Goal: Task Accomplishment & Management: Use online tool/utility

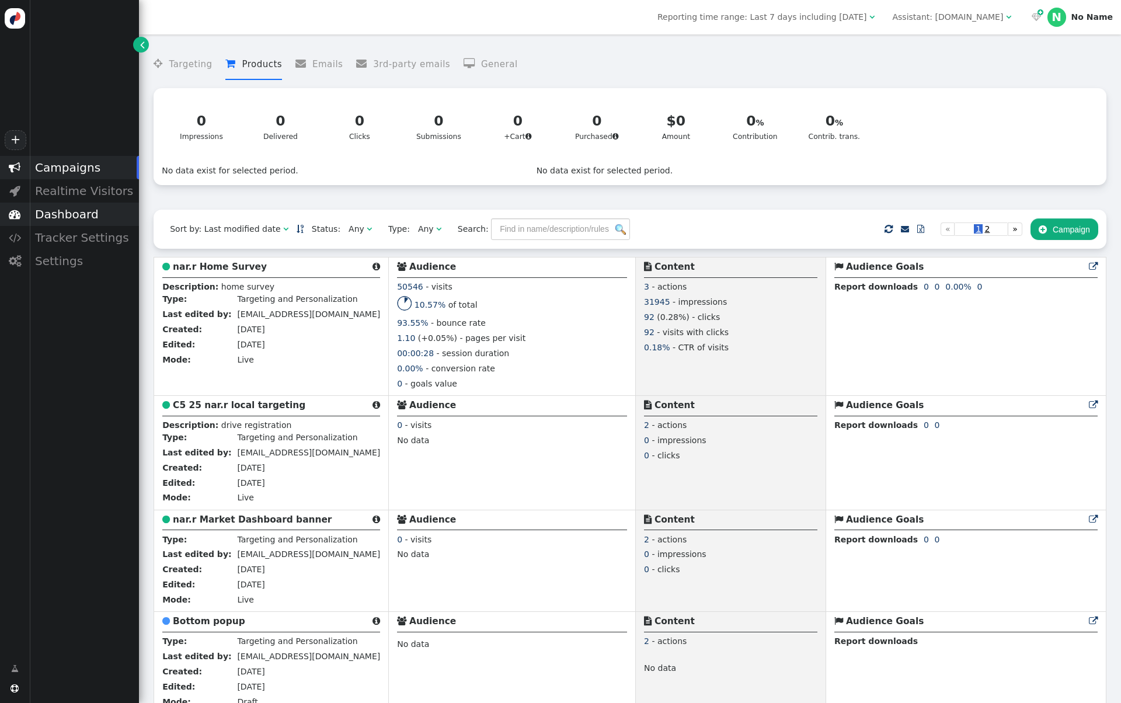
click at [79, 214] on div "Dashboard" at bounding box center [84, 214] width 110 height 23
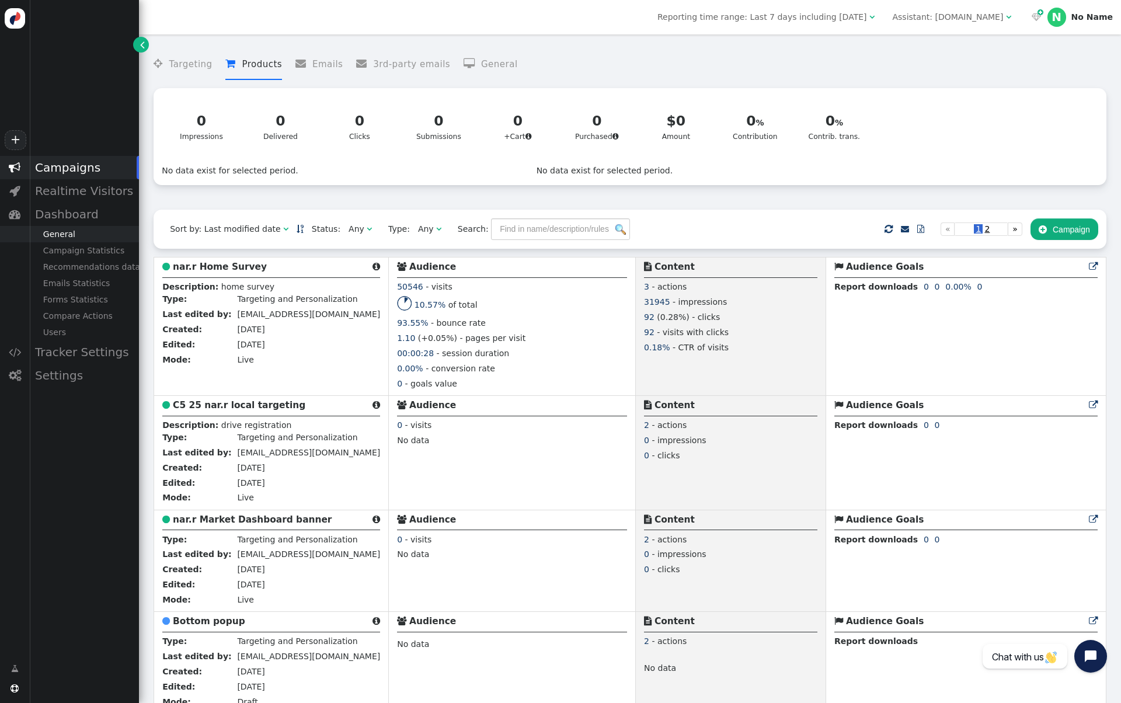
click at [75, 231] on div "General" at bounding box center [84, 234] width 110 height 16
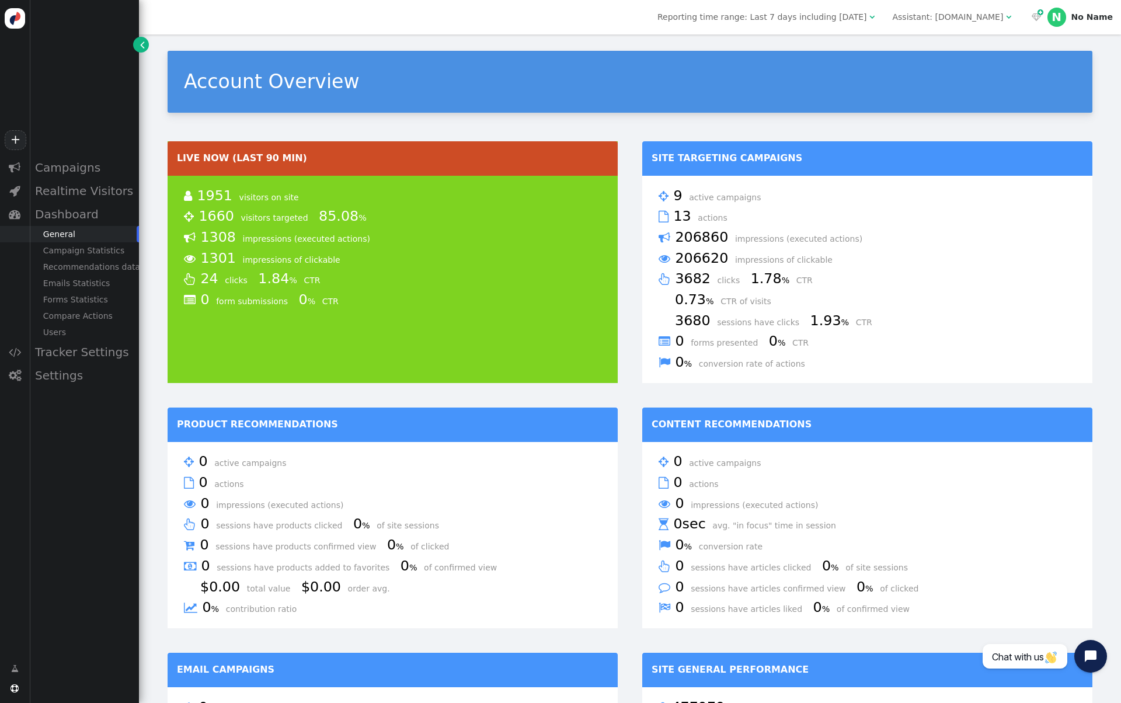
click at [941, 30] on div "Reporting time range: Last 7 days including today  Assistant: nar.realtor   …" at bounding box center [630, 17] width 982 height 34
click at [958, 21] on div "Assistant: nar.realtor" at bounding box center [947, 17] width 111 height 12
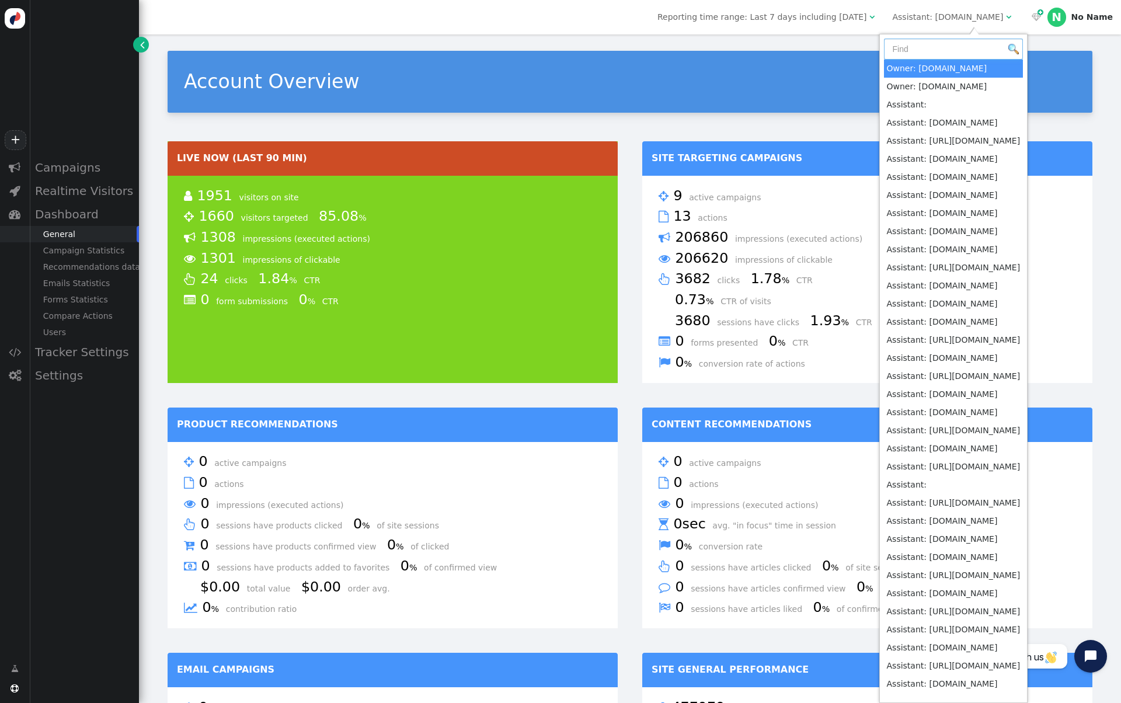
click at [955, 40] on input "text" at bounding box center [954, 49] width 140 height 21
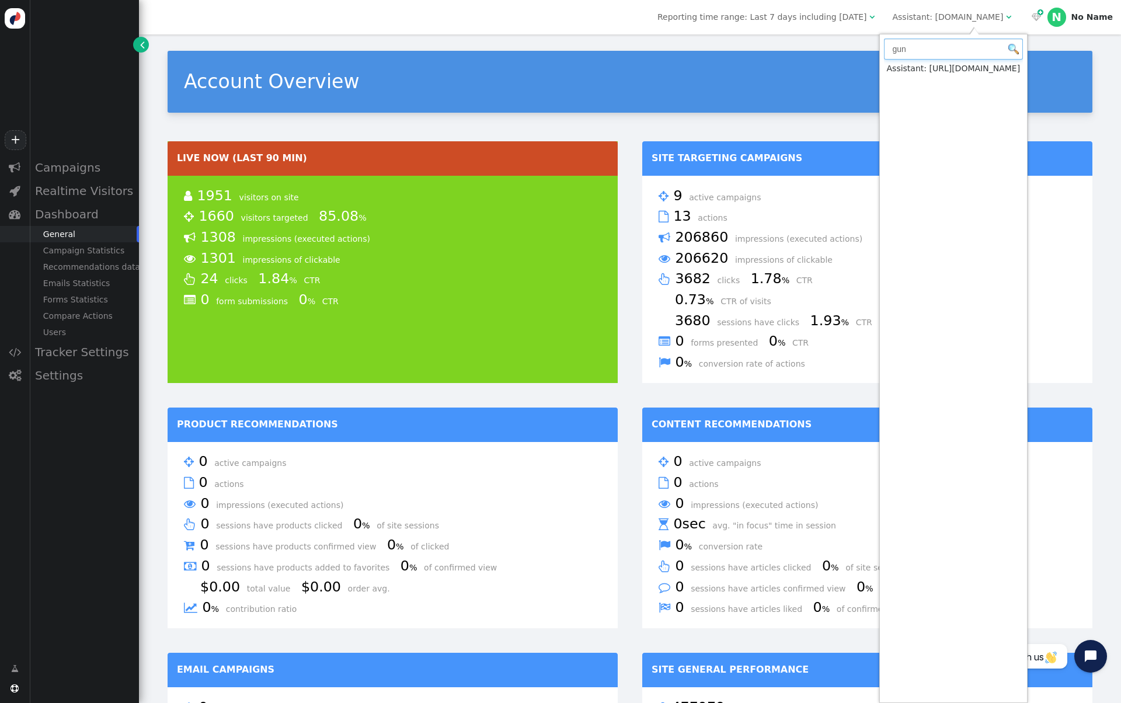
type input "gun"
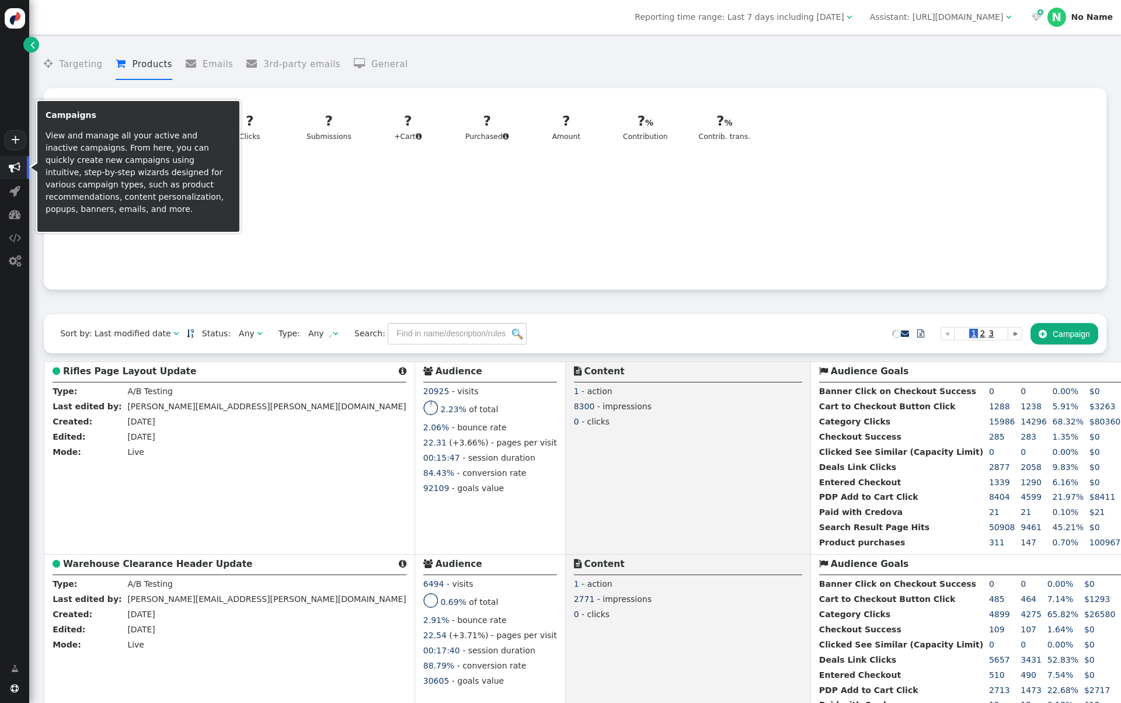
click at [33, 44] on span "" at bounding box center [32, 45] width 5 height 12
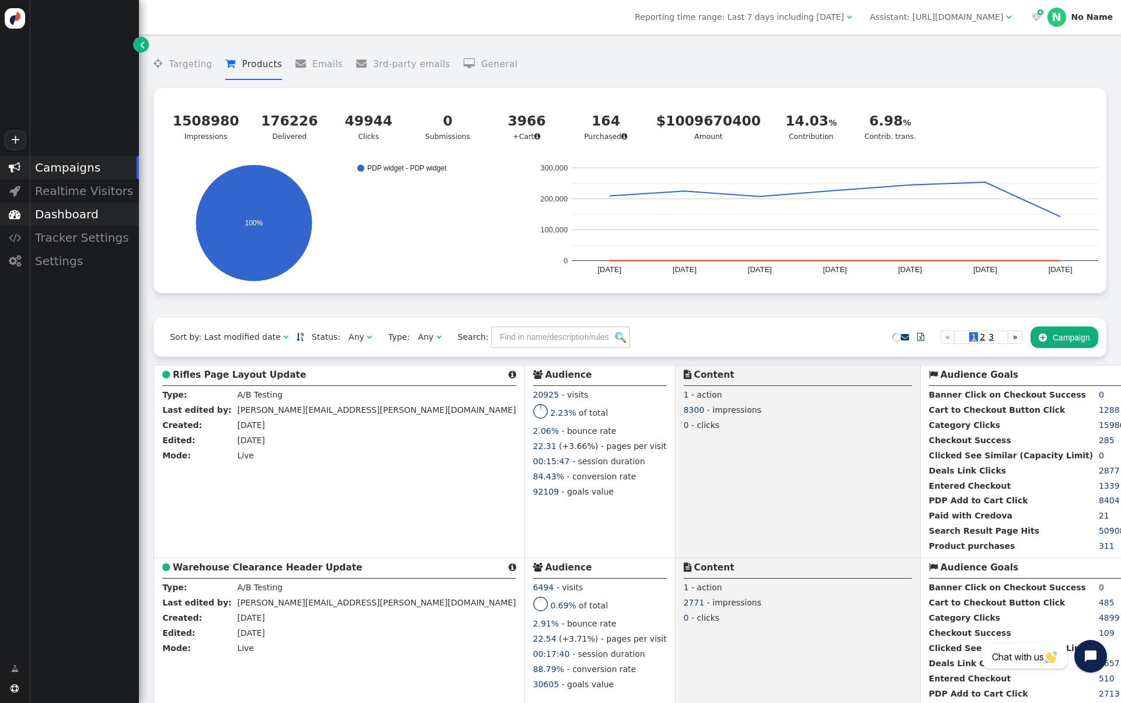
click at [79, 209] on div "Dashboard" at bounding box center [84, 214] width 110 height 23
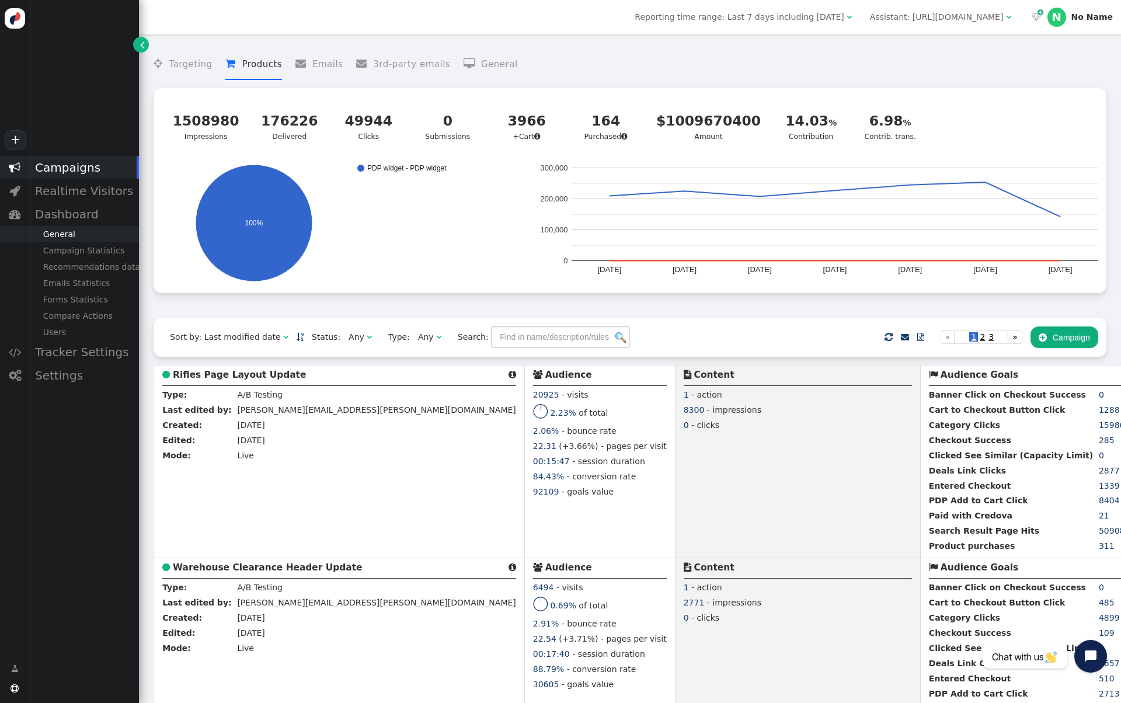
click at [80, 231] on div "General" at bounding box center [84, 234] width 110 height 16
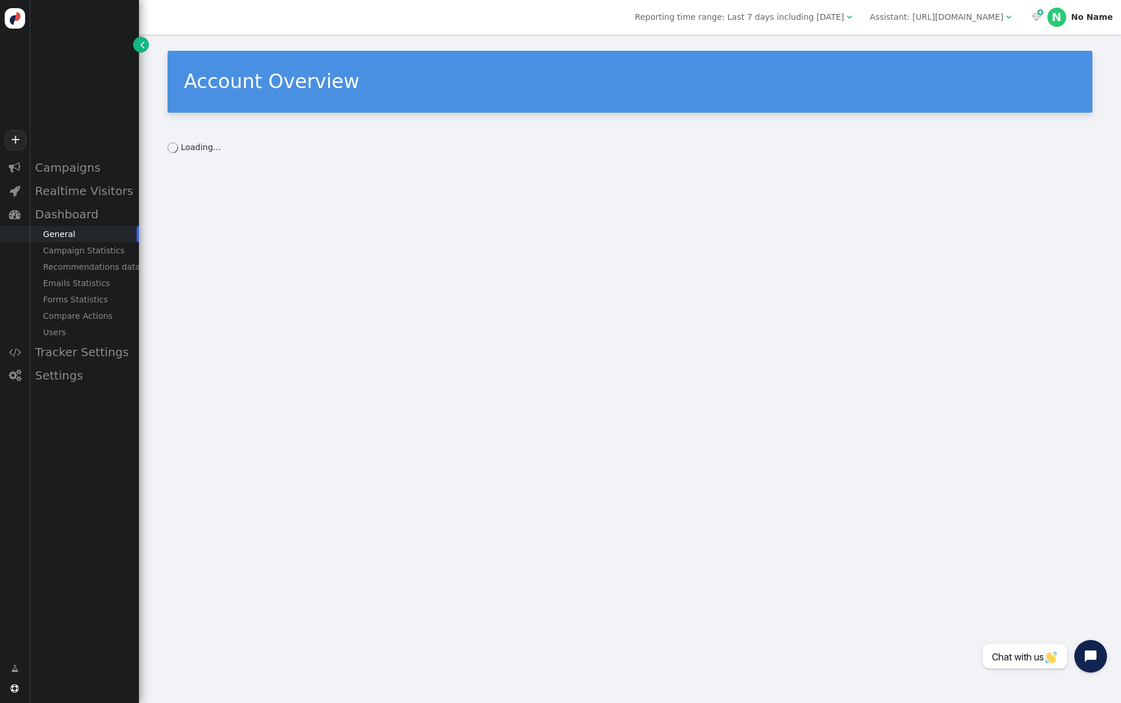
click at [242, 164] on div "Account Overview Loading..." at bounding box center [630, 102] width 982 height 136
drag, startPoint x: 213, startPoint y: 155, endPoint x: 245, endPoint y: 158, distance: 32.3
click at [245, 158] on div "Account Overview Loading..." at bounding box center [630, 102] width 982 height 136
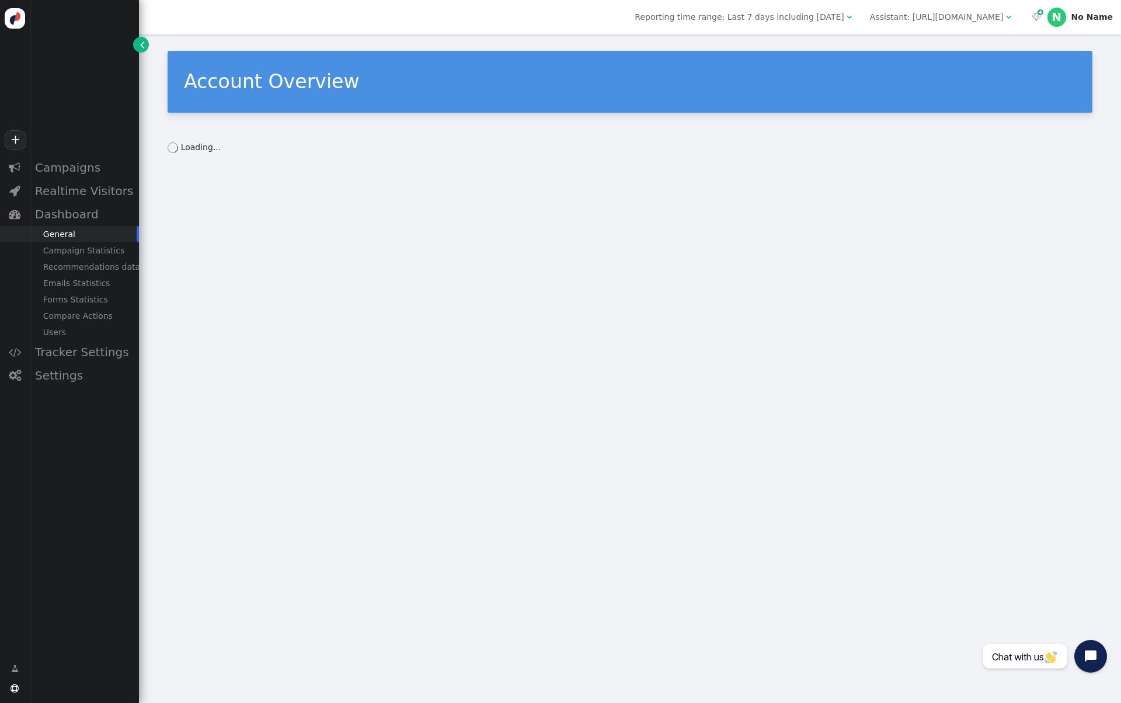
click at [979, 15] on div "Assistant: https://www.guns.com" at bounding box center [937, 17] width 134 height 12
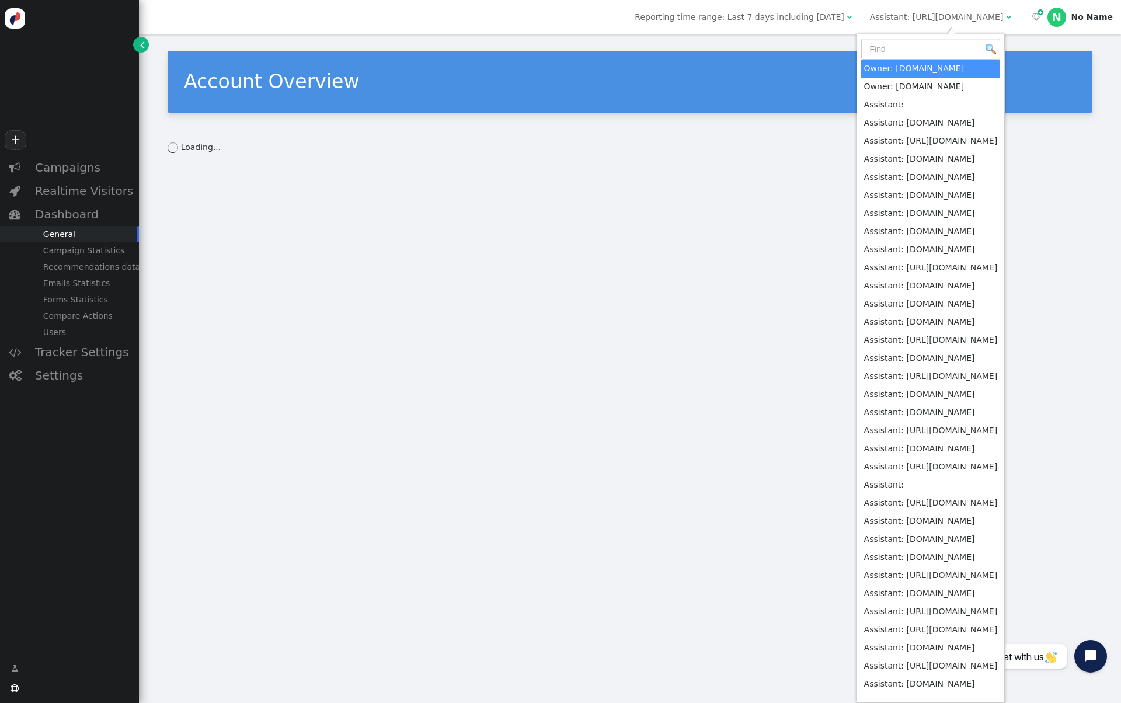
click at [672, 232] on div "Account Overview Loading..." at bounding box center [630, 368] width 982 height 669
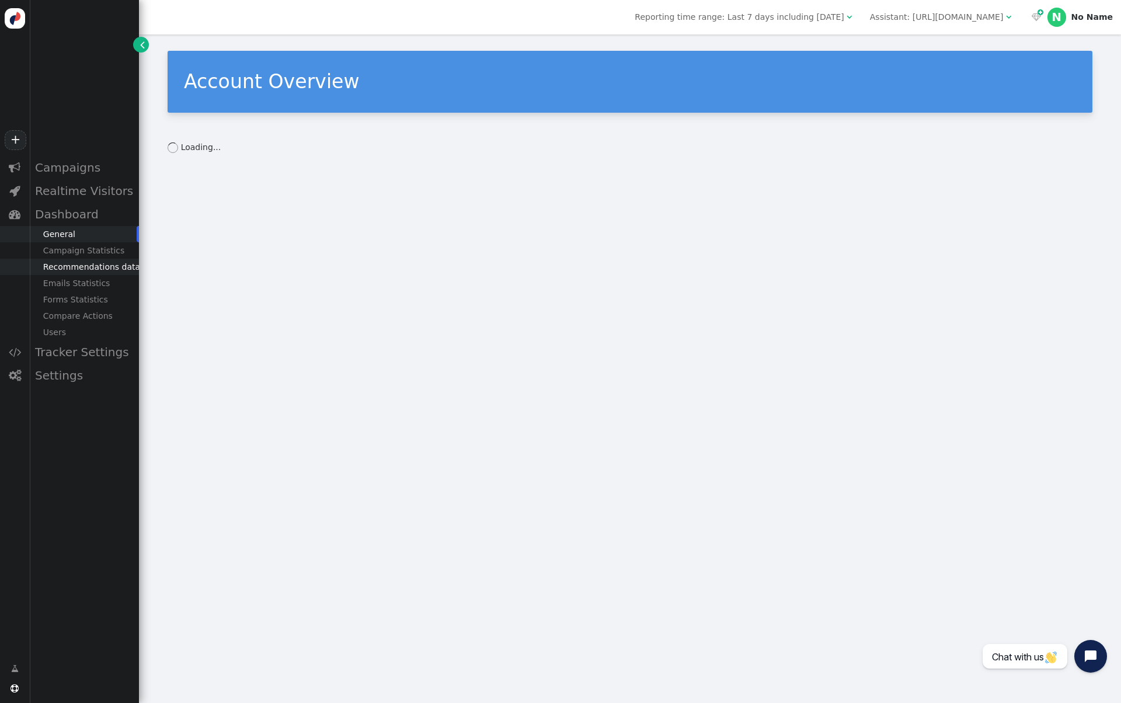
click at [78, 267] on div "Recommendations data" at bounding box center [84, 267] width 110 height 16
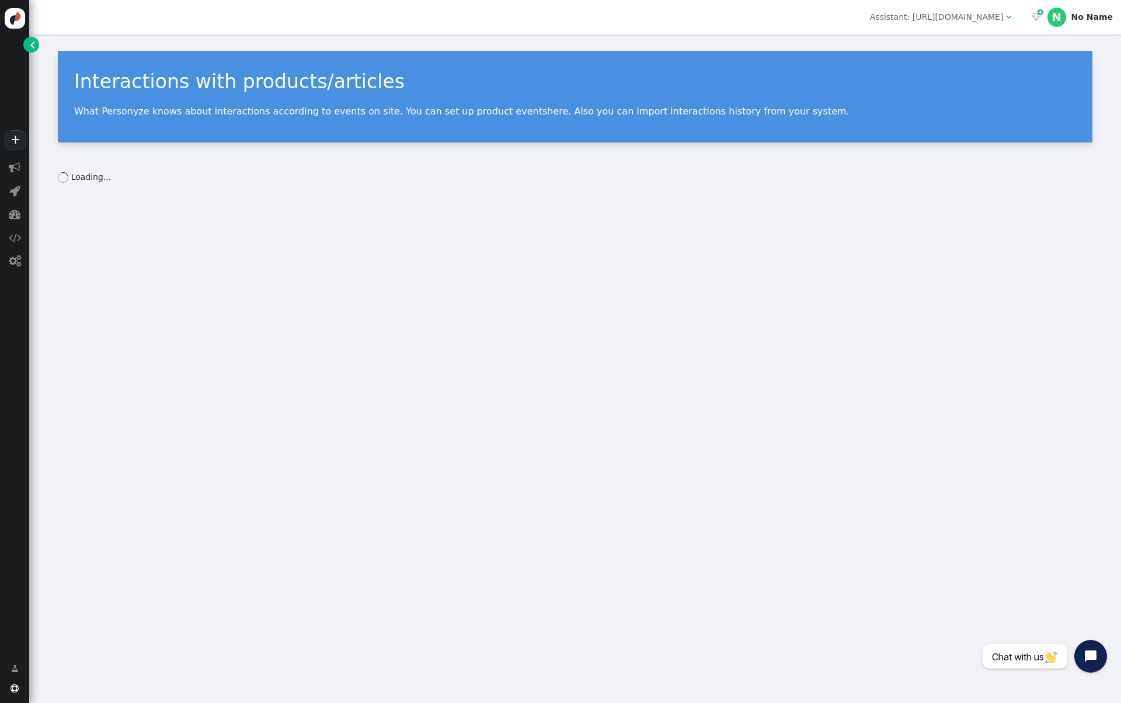
click at [29, 42] on link "" at bounding box center [31, 45] width 16 height 16
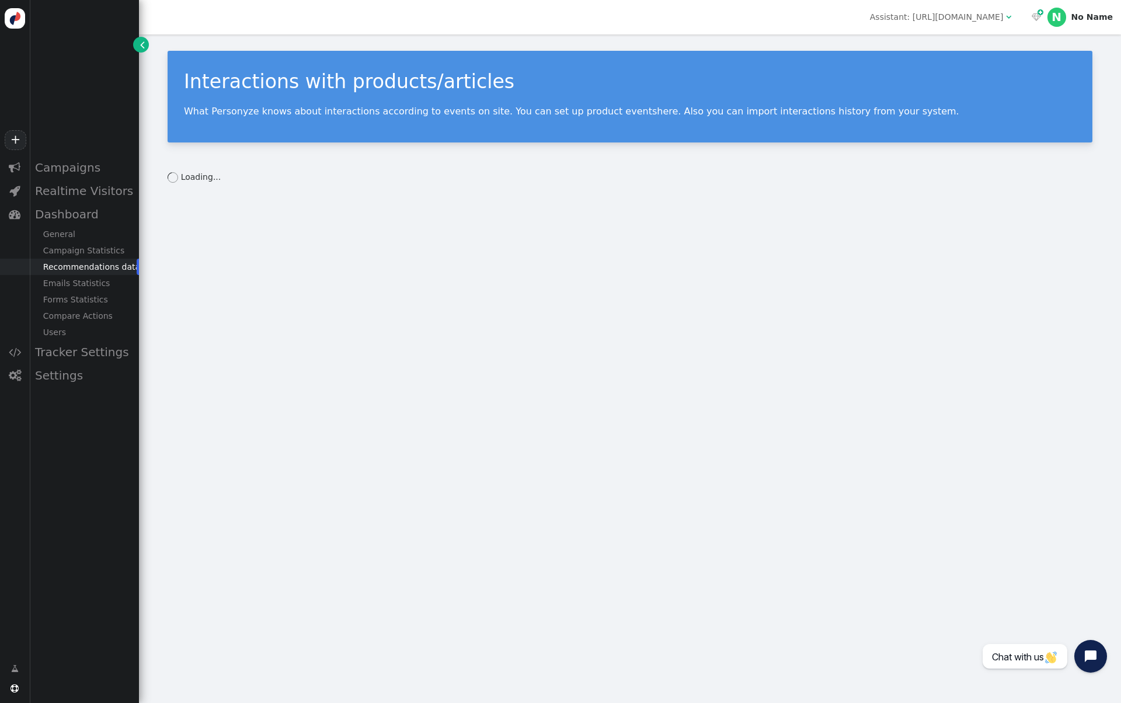
click at [962, 13] on div "Assistant: [URL][DOMAIN_NAME]" at bounding box center [937, 17] width 134 height 12
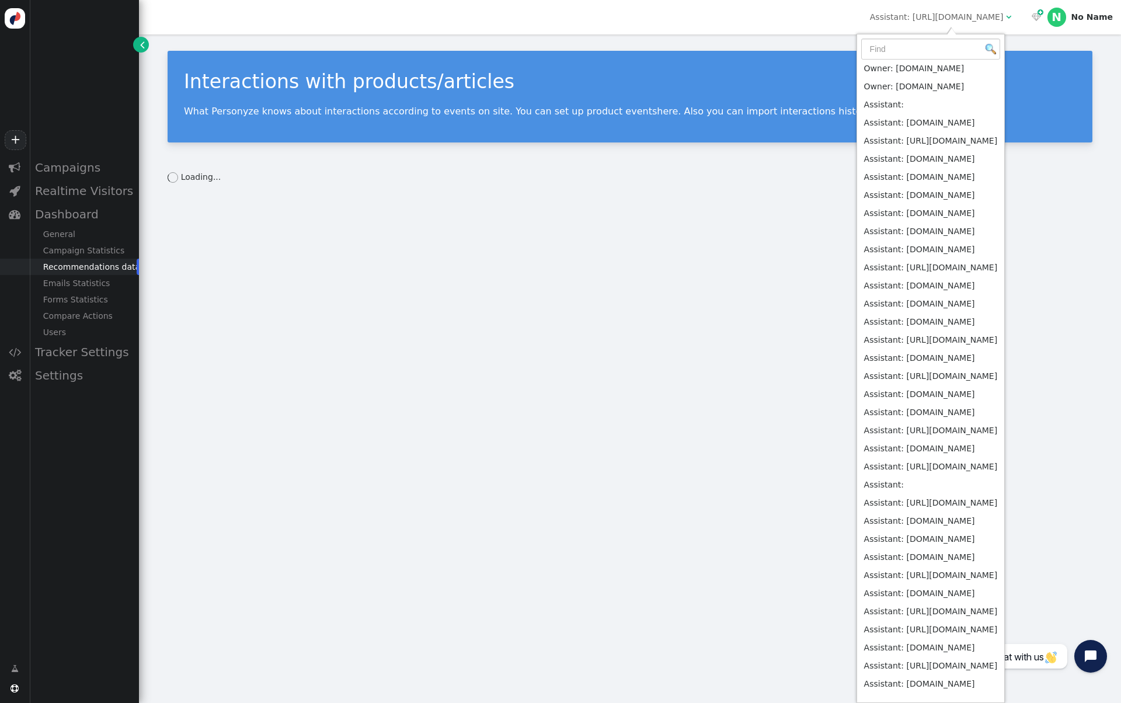
scroll to position [338, 0]
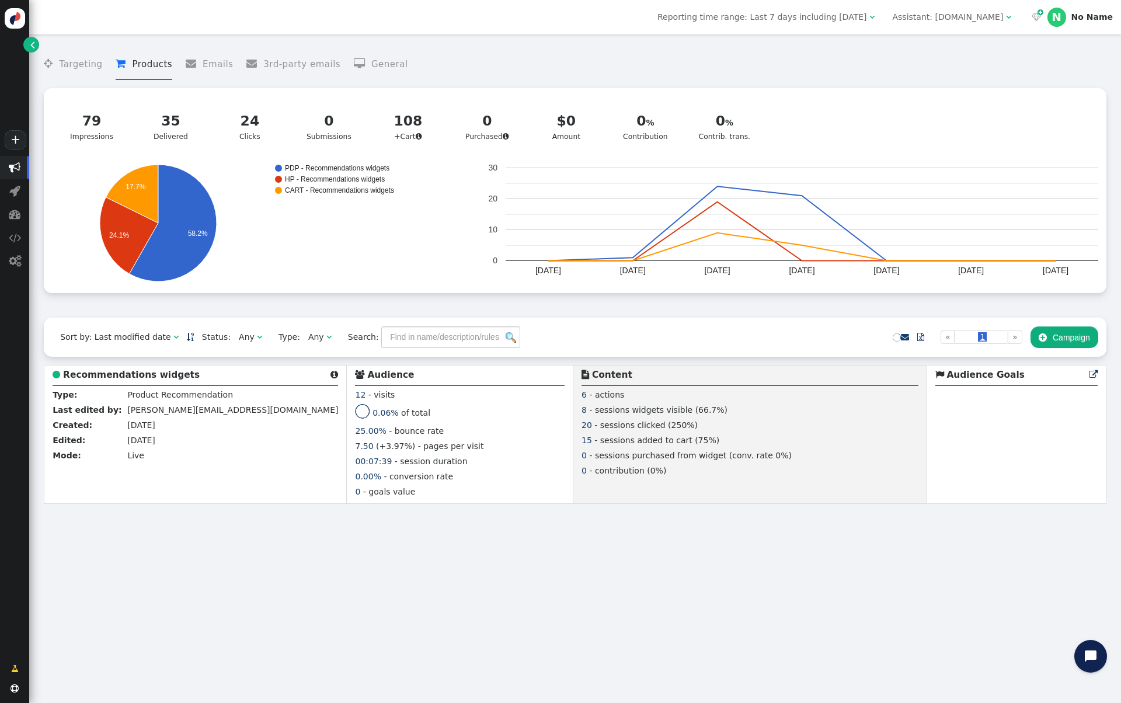
click at [29, 42] on link "" at bounding box center [31, 45] width 16 height 16
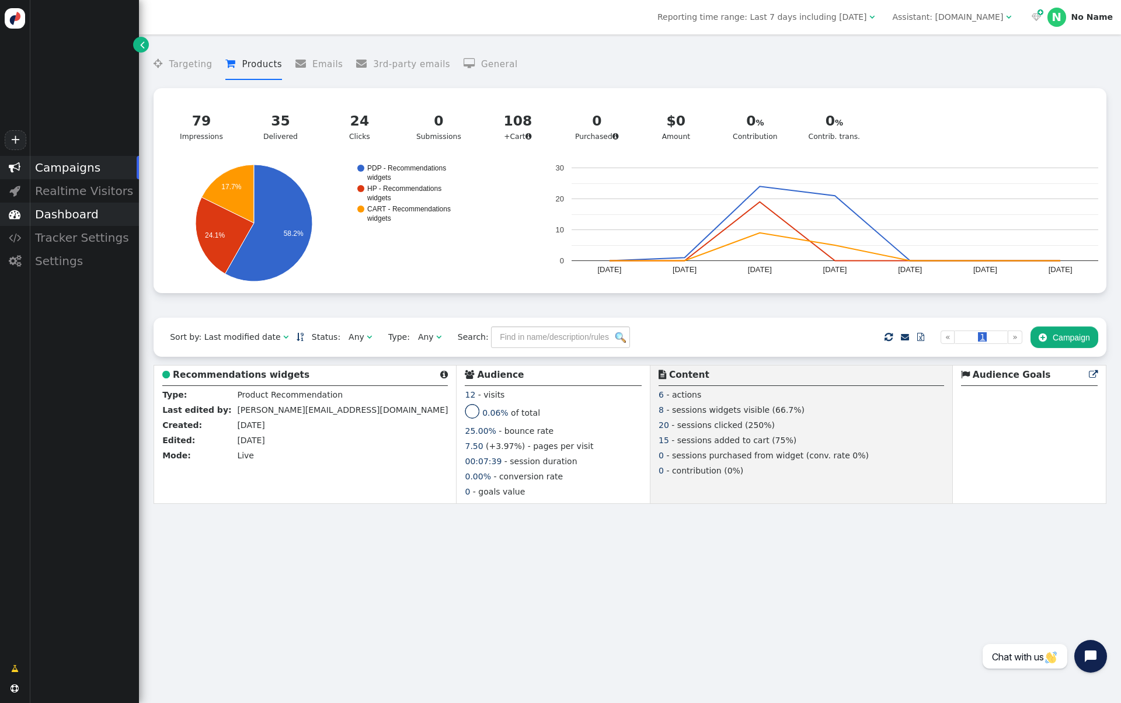
click at [83, 216] on div "Dashboard" at bounding box center [84, 214] width 110 height 23
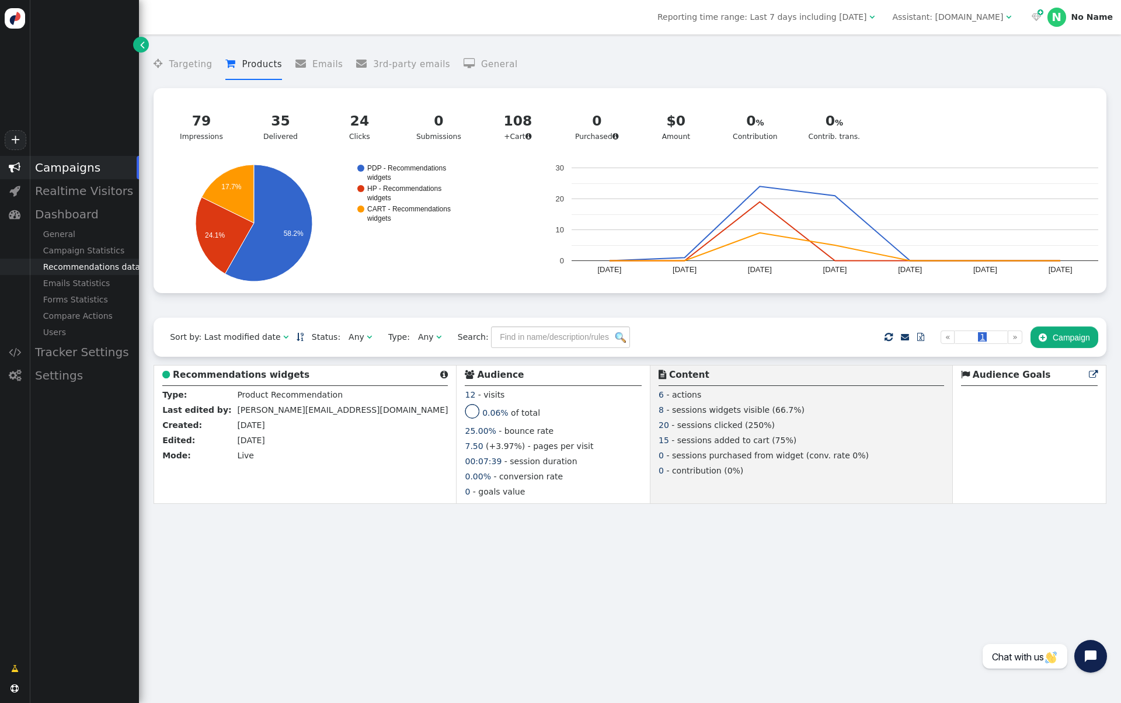
click at [91, 270] on div "Recommendations data" at bounding box center [84, 267] width 110 height 16
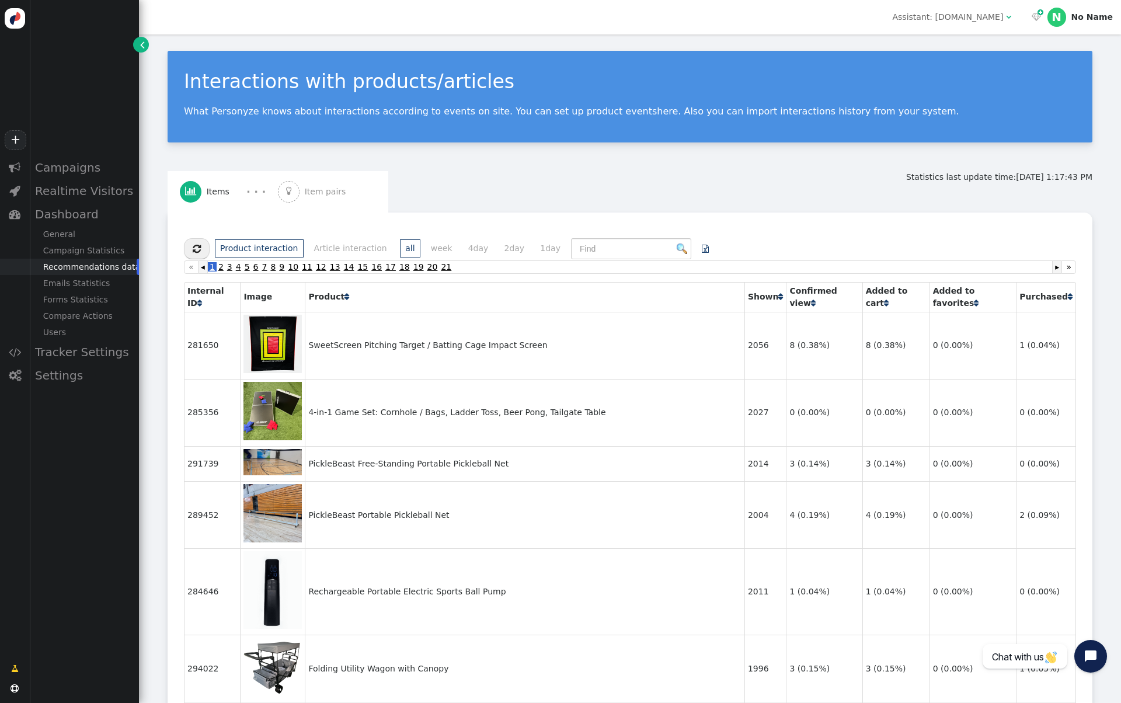
click at [328, 244] on li "Article interaction" at bounding box center [350, 248] width 84 height 18
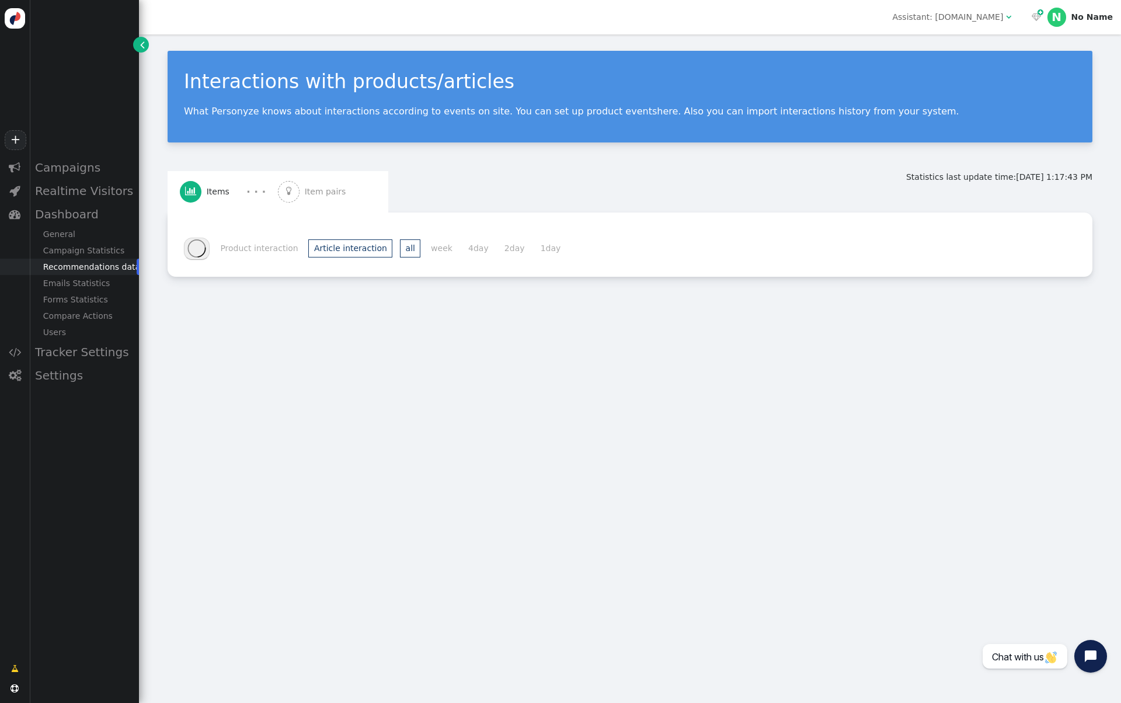
click at [248, 248] on li "Product interaction" at bounding box center [259, 248] width 89 height 18
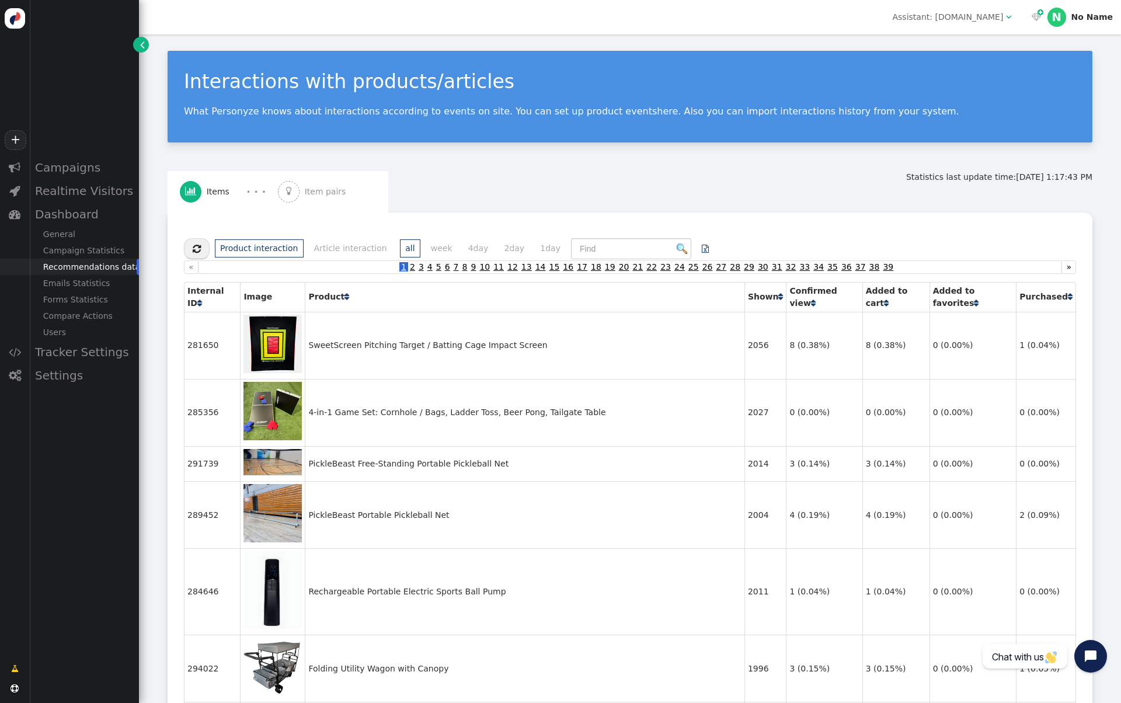
click at [317, 248] on li "Article interaction" at bounding box center [350, 248] width 84 height 18
click at [275, 251] on li "Product interaction" at bounding box center [259, 248] width 89 height 18
drag, startPoint x: 366, startPoint y: 421, endPoint x: 322, endPoint y: 419, distance: 43.3
click at [322, 419] on td "4-in-1 Game Set: Cornhole / Bags, Ladder Toss, Beer Pong, Tailgate Table" at bounding box center [525, 412] width 440 height 67
click at [72, 189] on div "Realtime Visitors" at bounding box center [84, 190] width 110 height 23
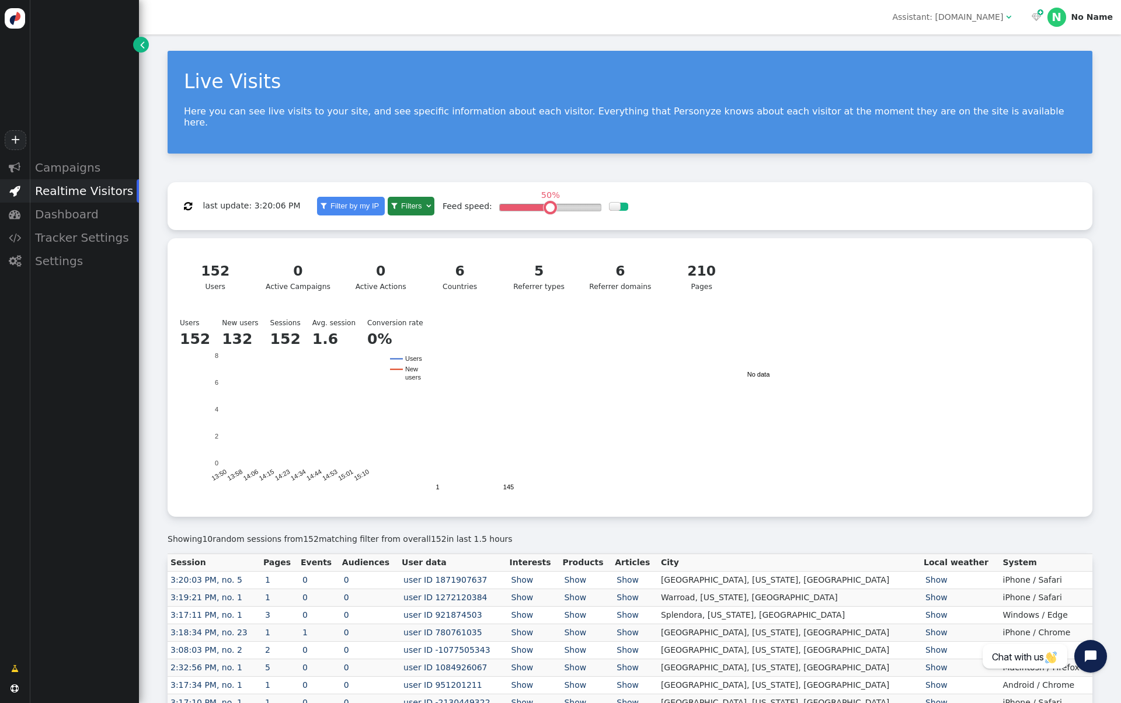
scroll to position [48, 0]
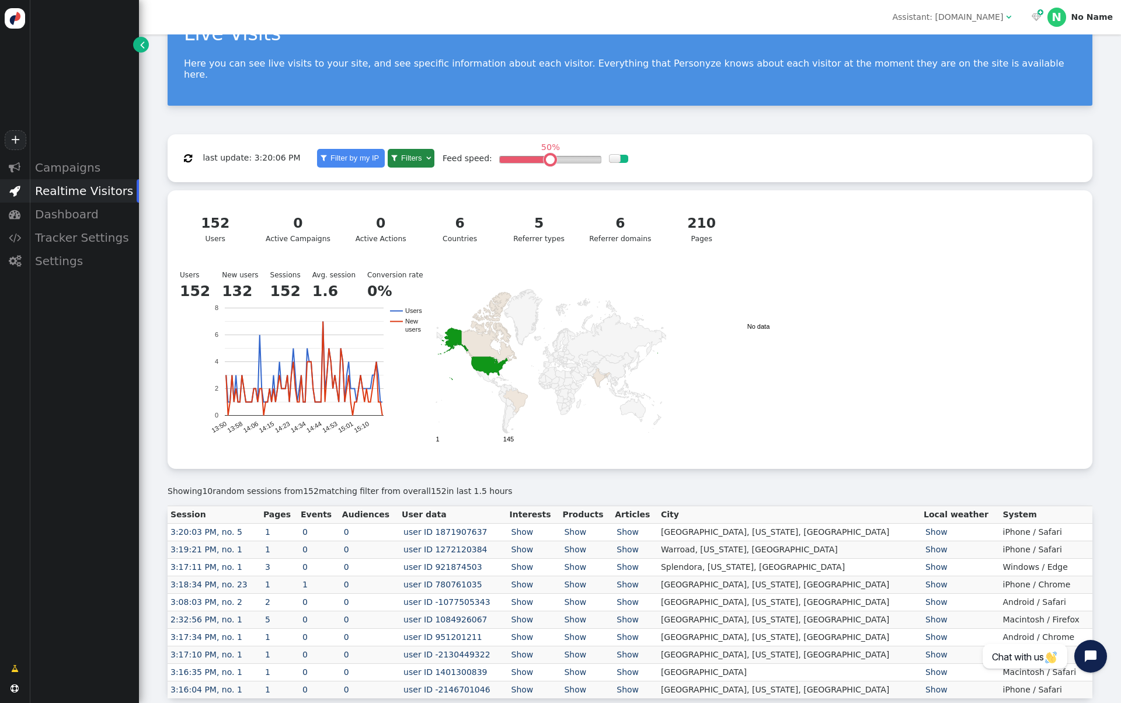
click at [503, 111] on div "Live Visits Here you can see live visits to your site, and see specific informa…" at bounding box center [630, 351] width 982 height 728
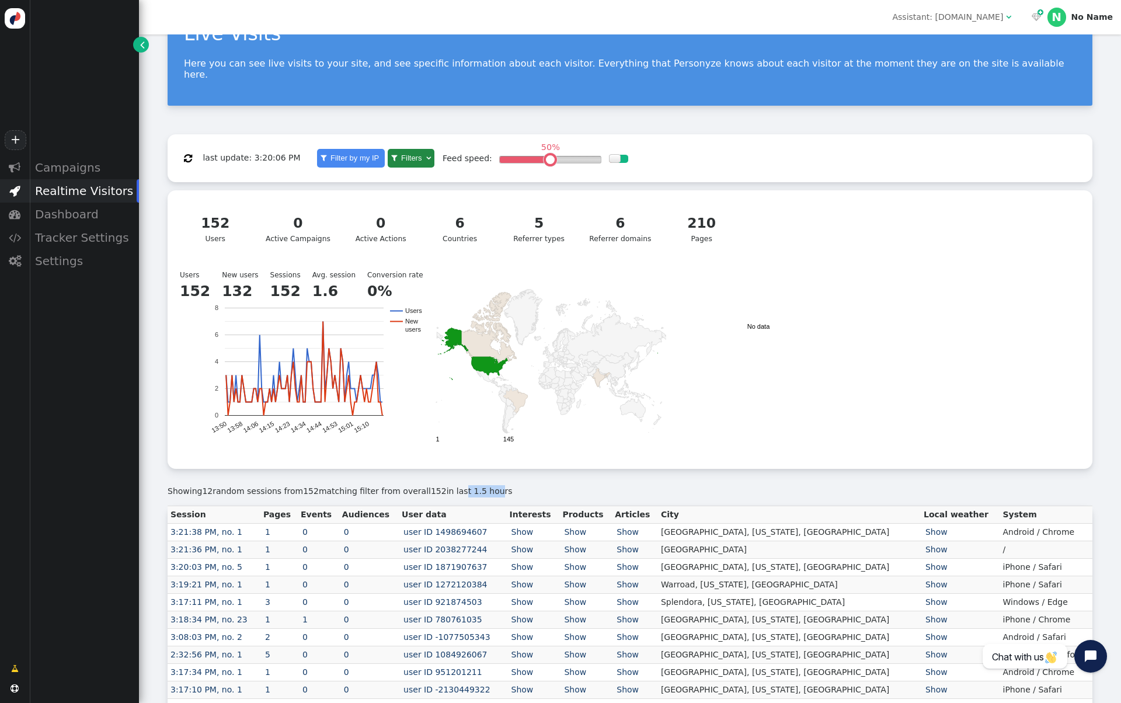
drag, startPoint x: 481, startPoint y: 485, endPoint x: 450, endPoint y: 485, distance: 30.4
click at [450, 485] on div "Showing 12 random sessions from 152 matching filter from overall 152 in last 1.…" at bounding box center [630, 491] width 925 height 12
click at [451, 485] on div "Showing 12 random sessions from 152 matching filter from overall 152 in last 1.…" at bounding box center [630, 491] width 925 height 12
drag, startPoint x: 515, startPoint y: 485, endPoint x: 414, endPoint y: 482, distance: 100.5
click at [414, 485] on div "Showing 12 random sessions from 152 matching filter from overall 152 in last 1.…" at bounding box center [630, 491] width 925 height 12
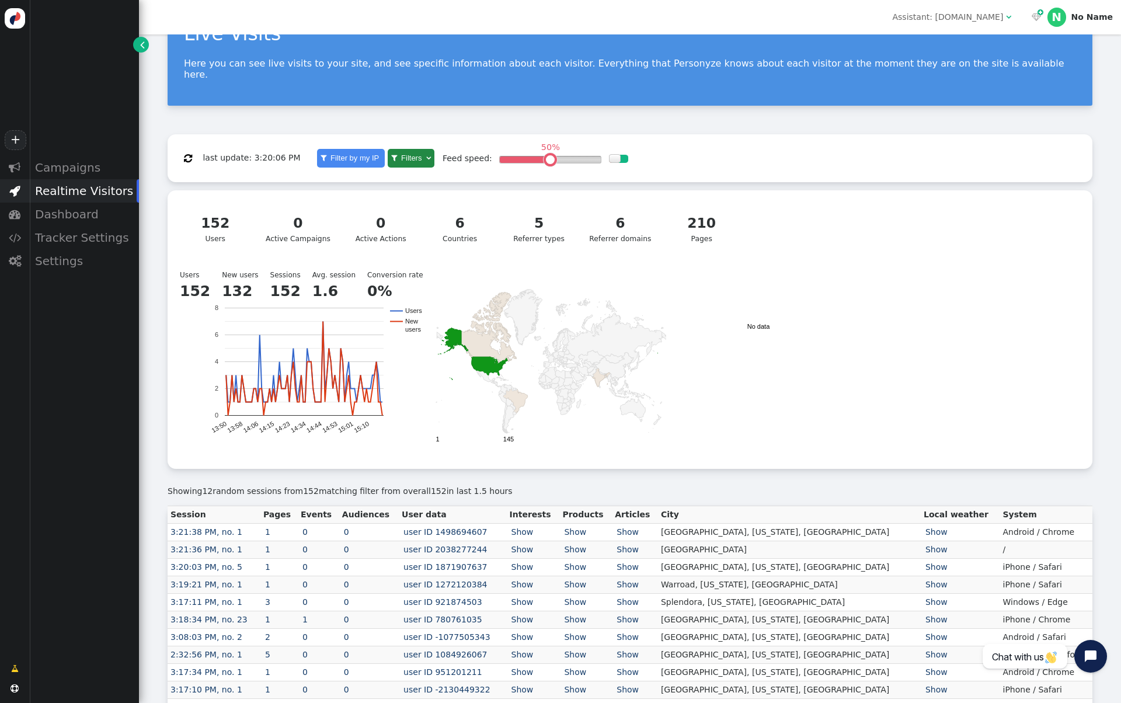
click at [414, 485] on div "Showing 12 random sessions from 152 matching filter from overall 152 in last 1.…" at bounding box center [630, 491] width 925 height 12
click at [431, 487] on span "152" at bounding box center [439, 491] width 16 height 9
click at [455, 485] on div "Showing 12 random sessions from 152 matching filter from overall 152 in last 1.…" at bounding box center [630, 491] width 925 height 12
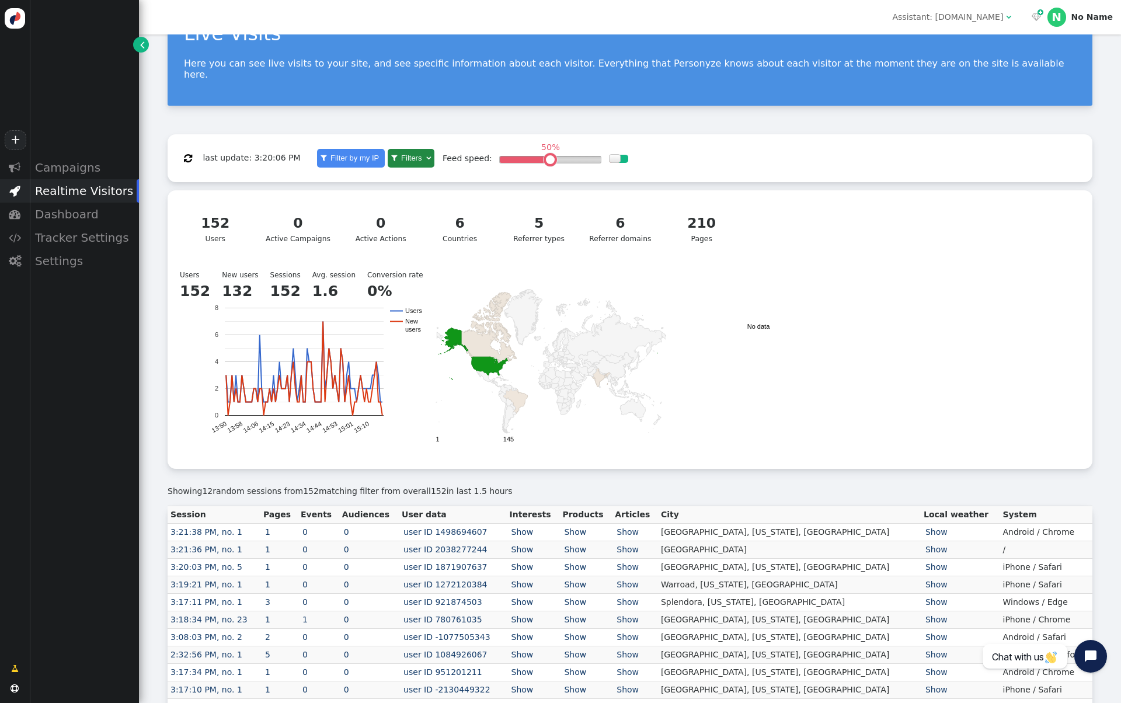
drag, startPoint x: 510, startPoint y: 481, endPoint x: 482, endPoint y: 487, distance: 28.1
click at [482, 487] on div "Showing 12 random sessions from 152 matching filter from overall 152 in last 1.…" at bounding box center [630, 491] width 925 height 12
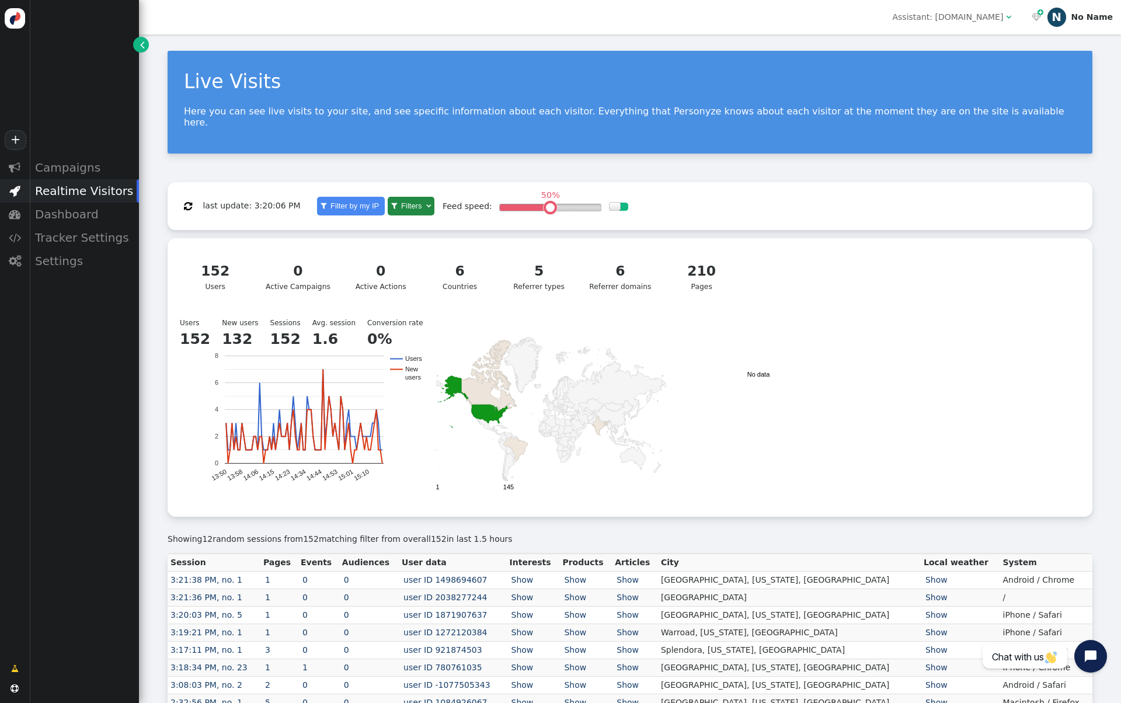
click at [1093, 12] on div "No Name" at bounding box center [1092, 17] width 41 height 10
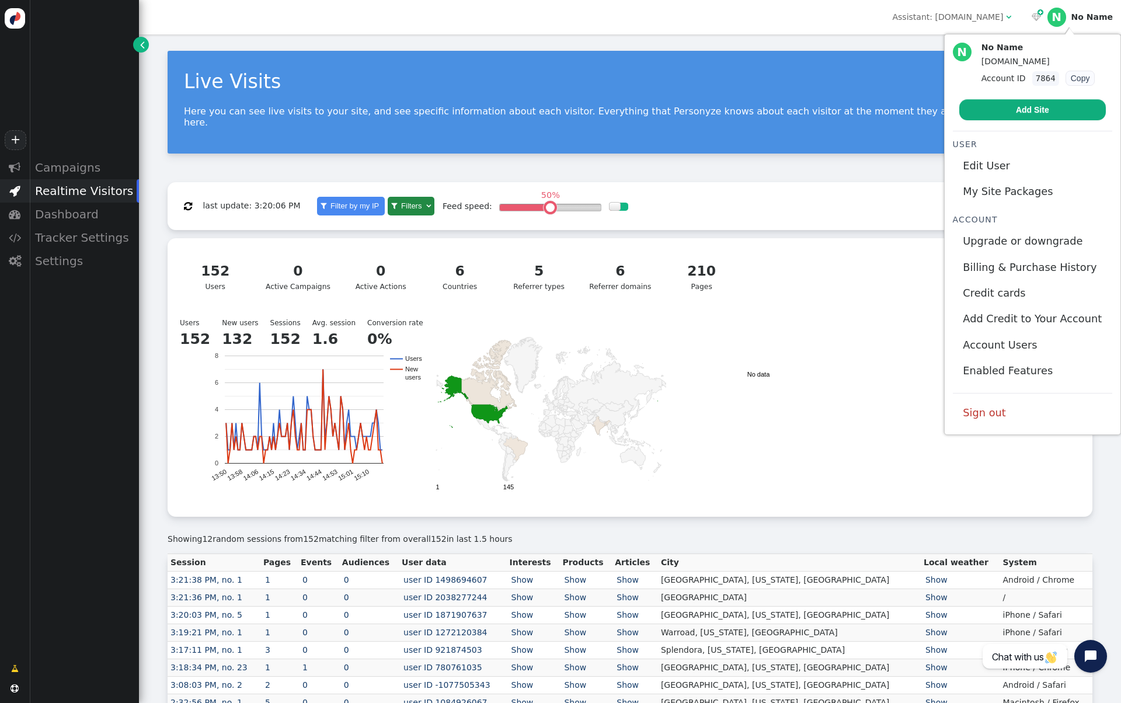
click at [630, 128] on div "Live Visits Here you can see live visits to your site, and see specific informa…" at bounding box center [630, 102] width 925 height 103
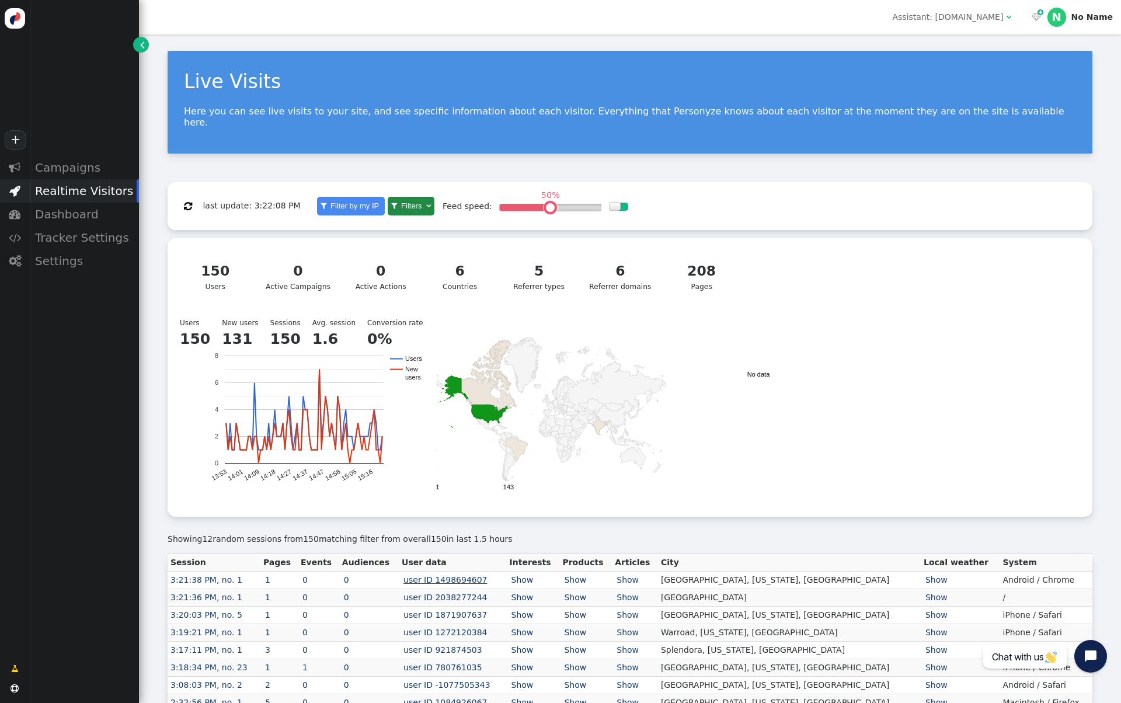
click at [469, 575] on link "user ID 1498694607" at bounding box center [445, 579] width 87 height 9
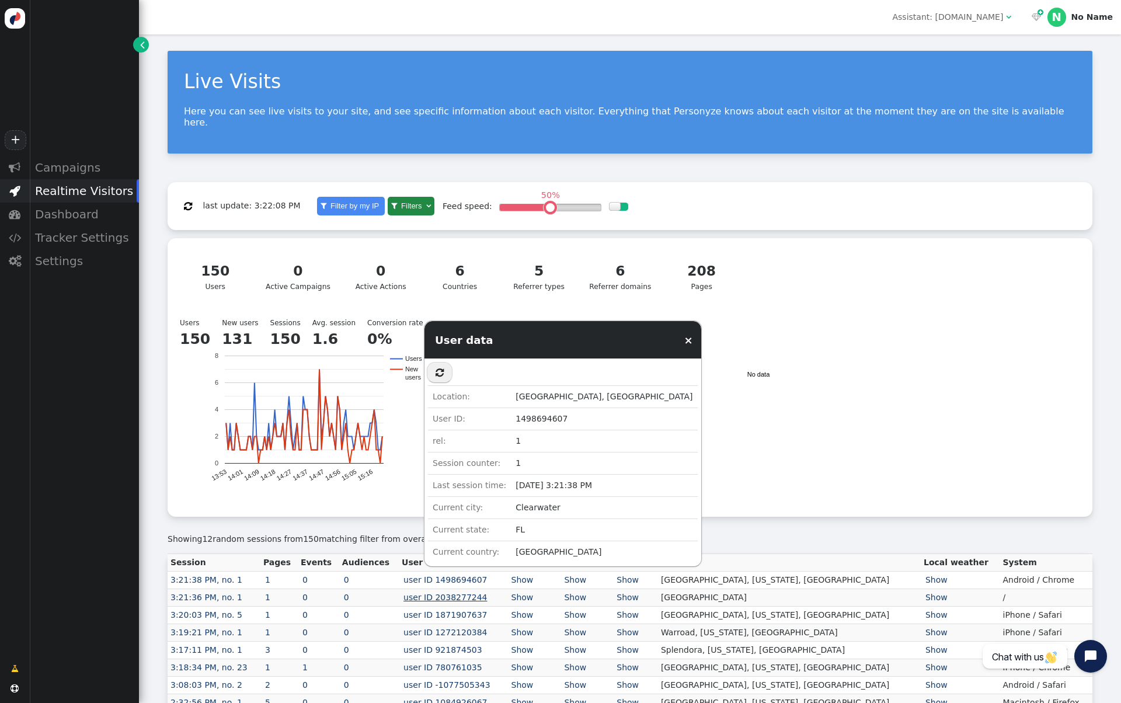
click at [473, 593] on link "user ID 2038277244" at bounding box center [445, 597] width 87 height 9
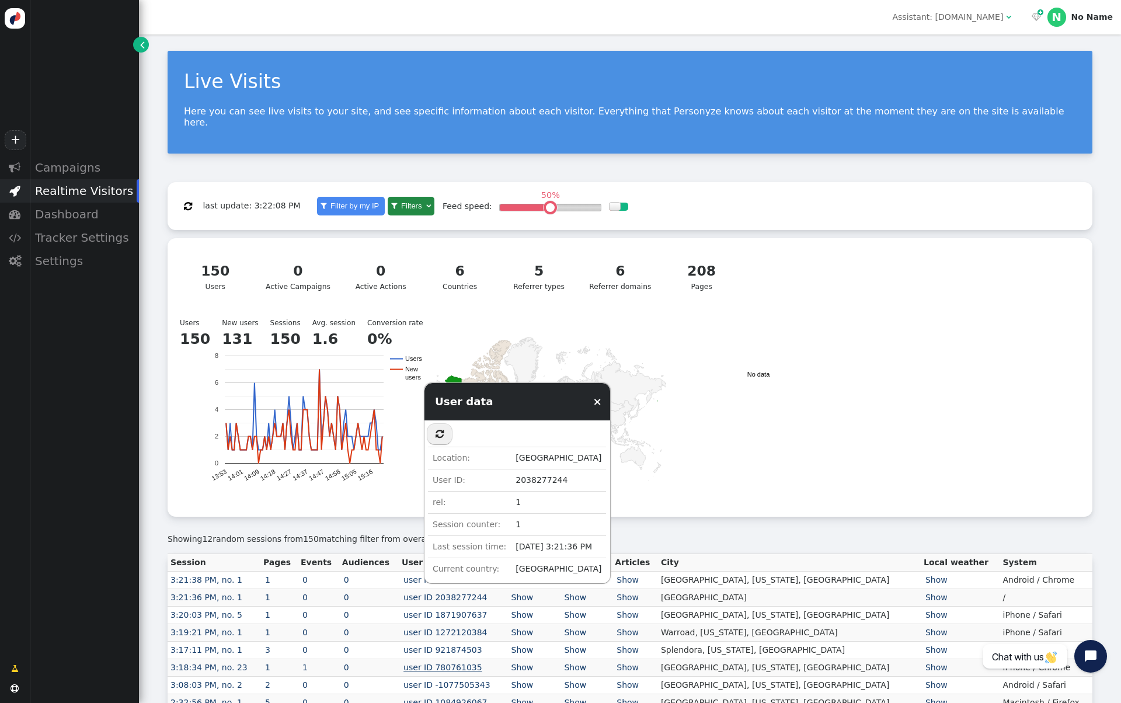
click at [467, 663] on link "user ID 780761035" at bounding box center [443, 667] width 82 height 9
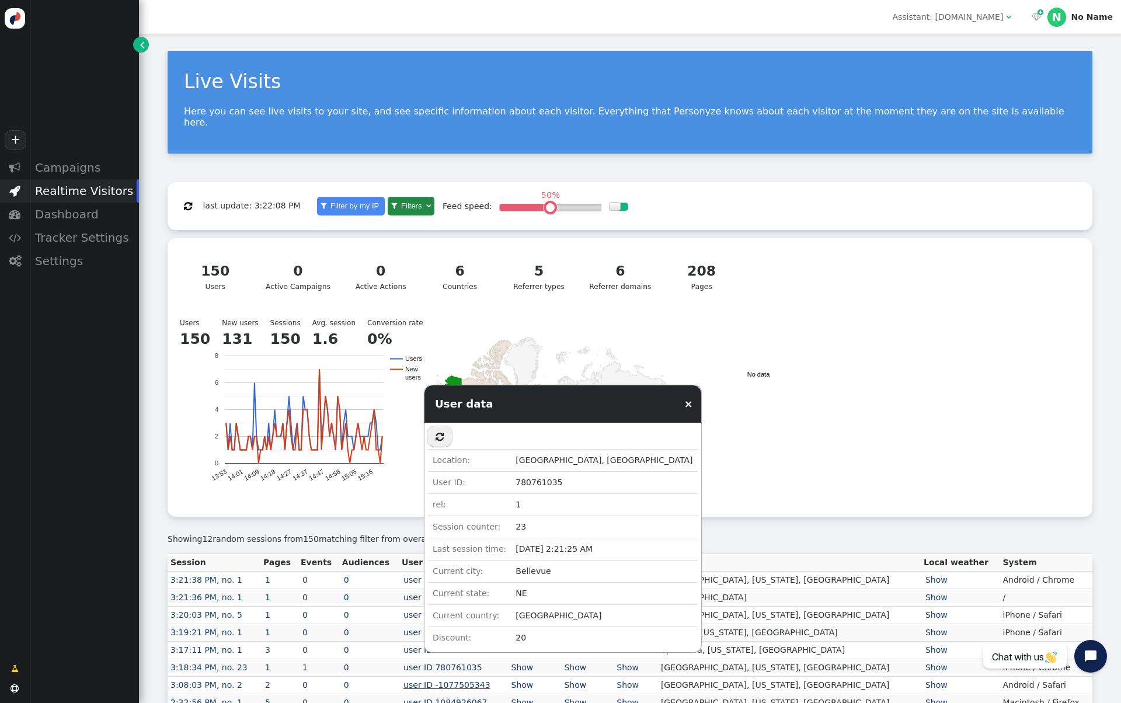
click at [468, 680] on link "user ID -1077505343" at bounding box center [447, 684] width 90 height 9
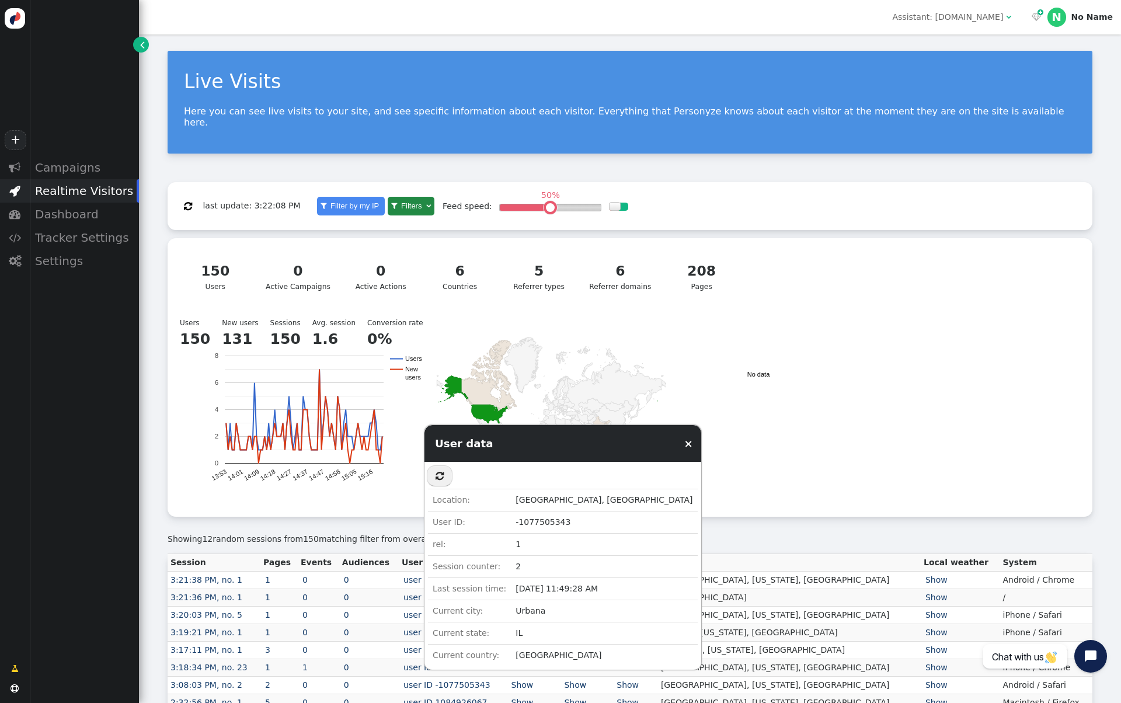
click at [464, 698] on link "user ID 1084926067" at bounding box center [445, 702] width 87 height 9
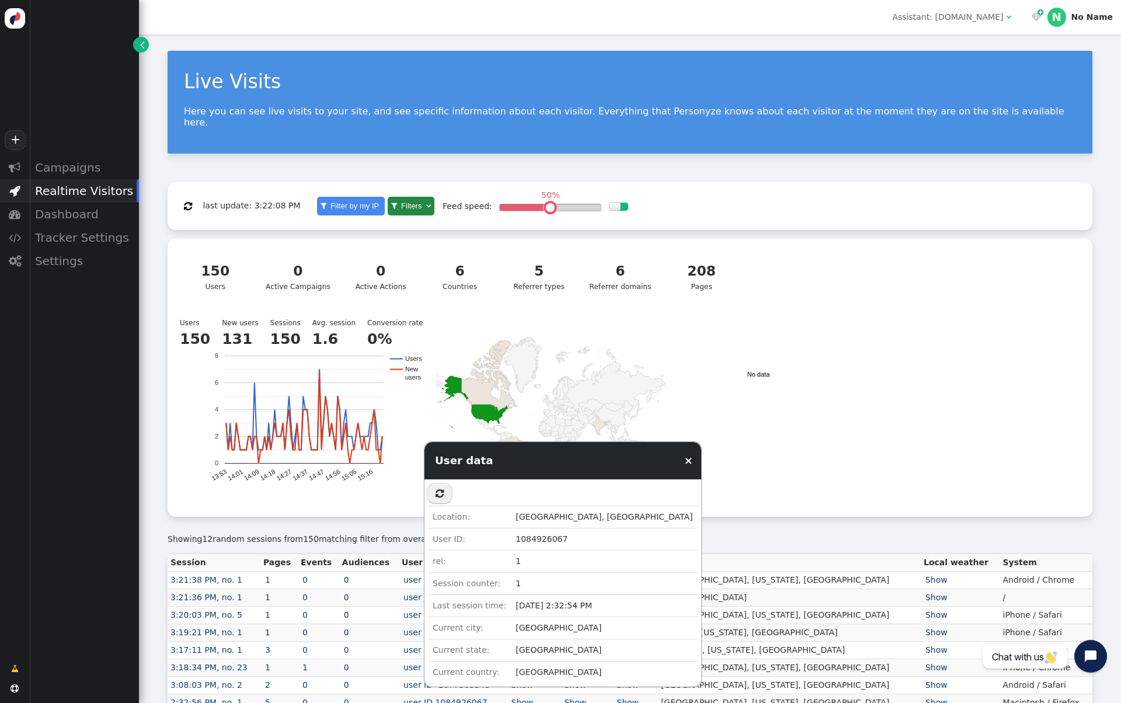
click at [399, 624] on td "0" at bounding box center [369, 633] width 60 height 18
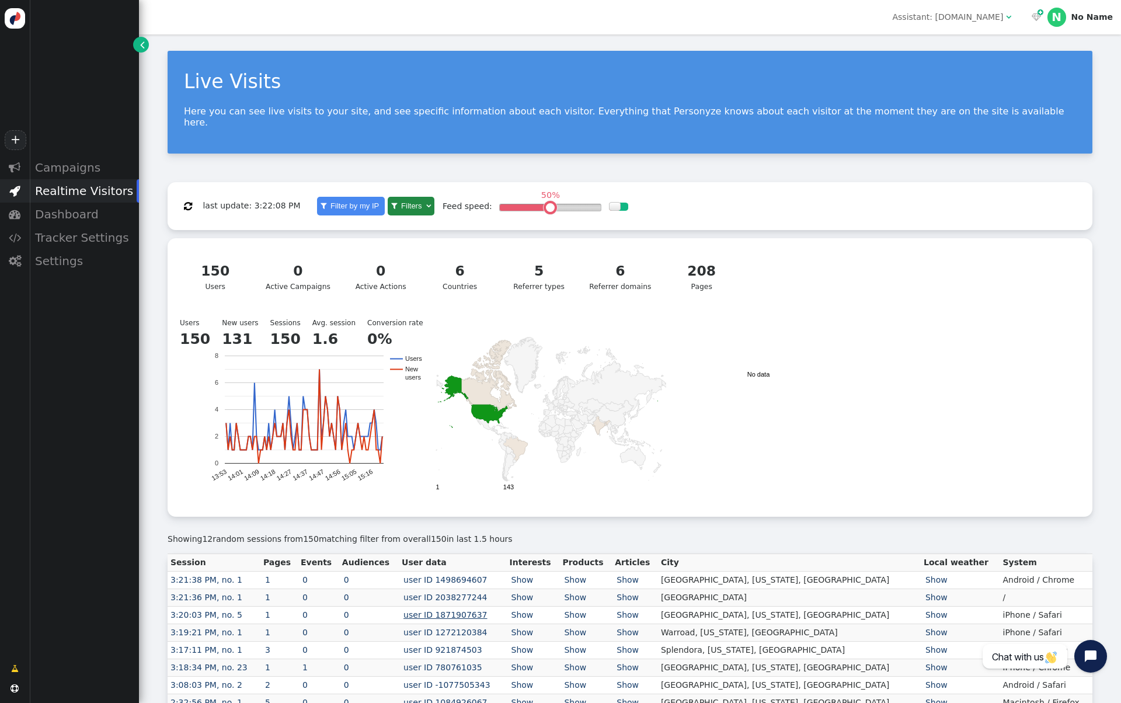
click at [444, 610] on link "user ID 1871907637" at bounding box center [445, 614] width 87 height 9
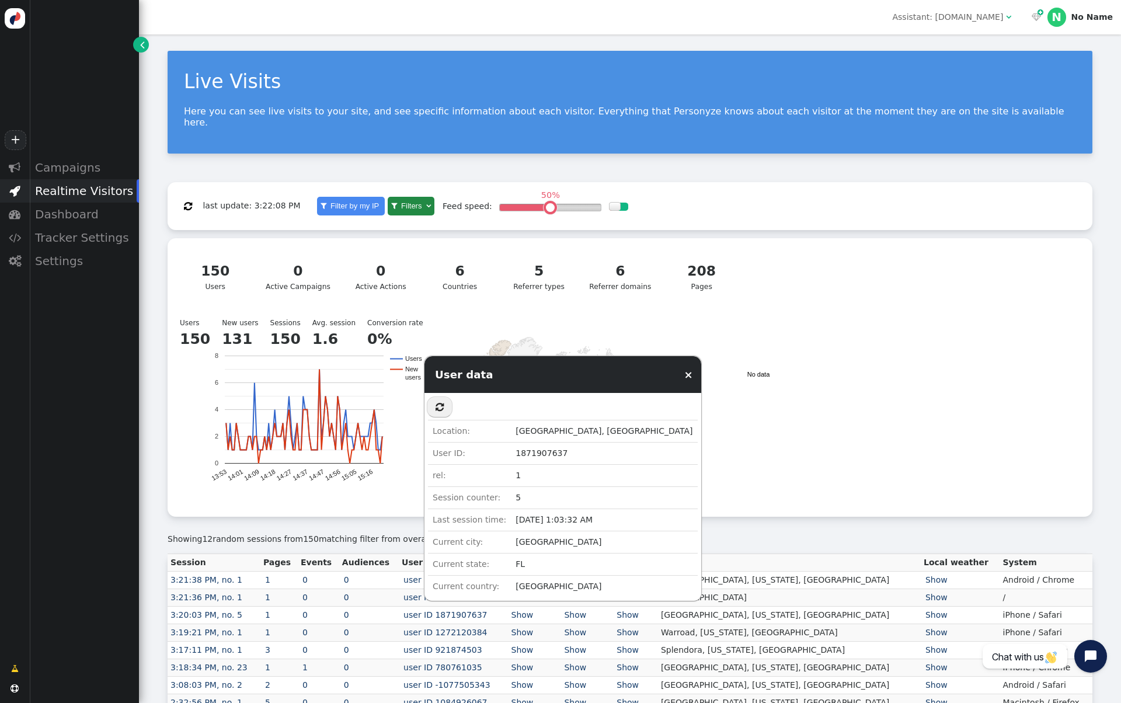
click at [399, 592] on td "0" at bounding box center [369, 598] width 60 height 18
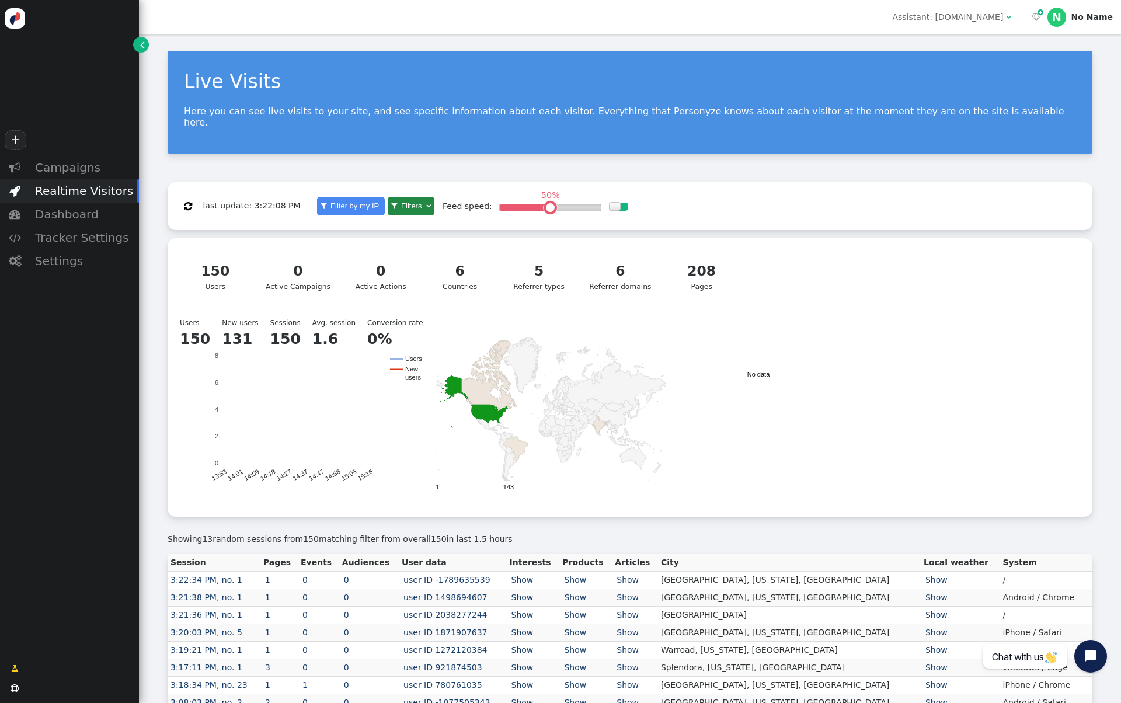
click at [462, 572] on td "user ID -1789635539" at bounding box center [452, 581] width 107 height 18
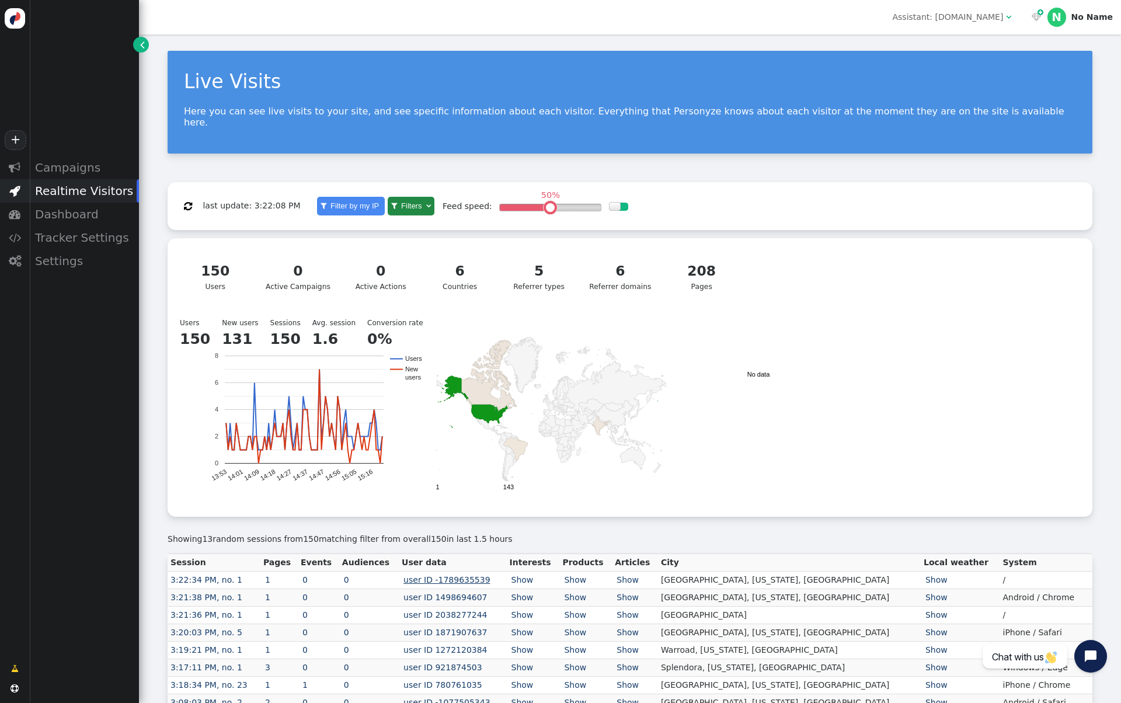
click at [463, 575] on link "user ID -1789635539" at bounding box center [447, 579] width 90 height 9
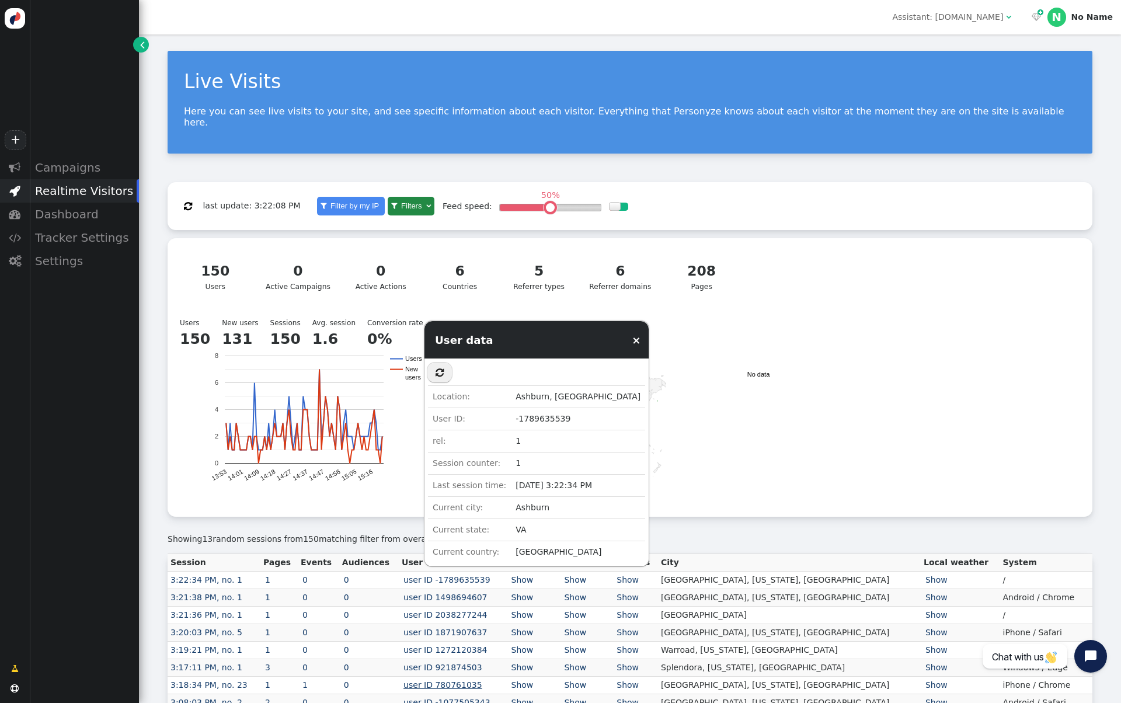
click at [463, 680] on link "user ID 780761035" at bounding box center [443, 684] width 82 height 9
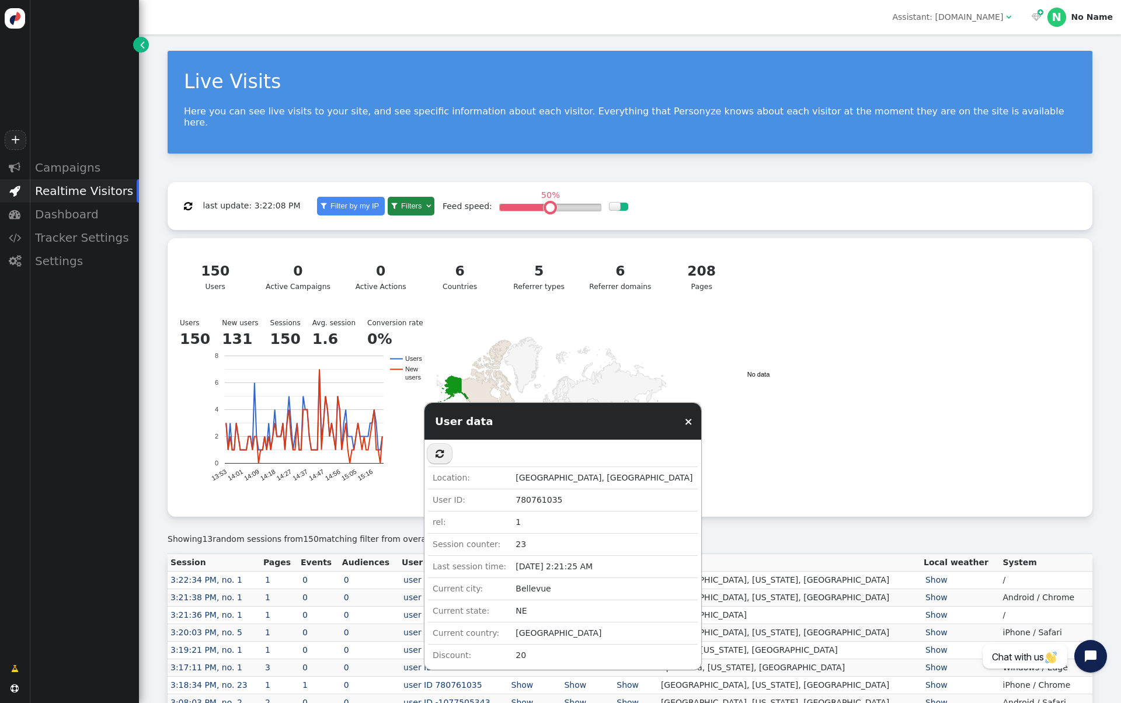
click at [399, 677] on td "0" at bounding box center [369, 686] width 60 height 18
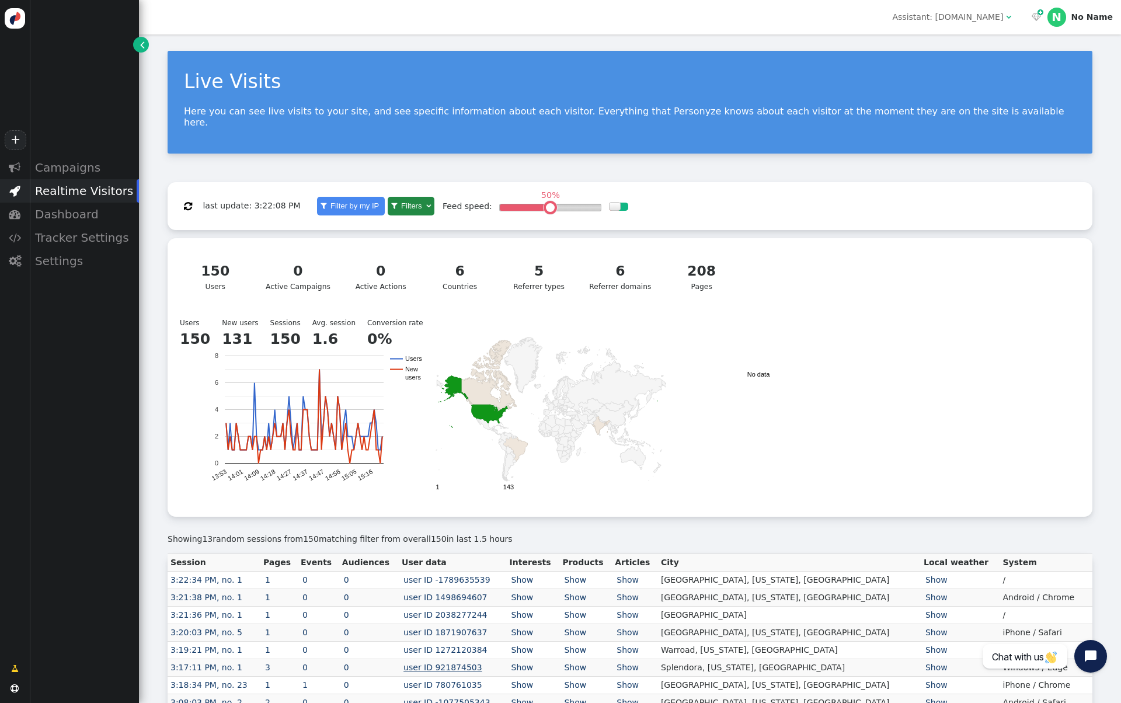
click at [459, 663] on link "user ID 921874503" at bounding box center [443, 667] width 82 height 9
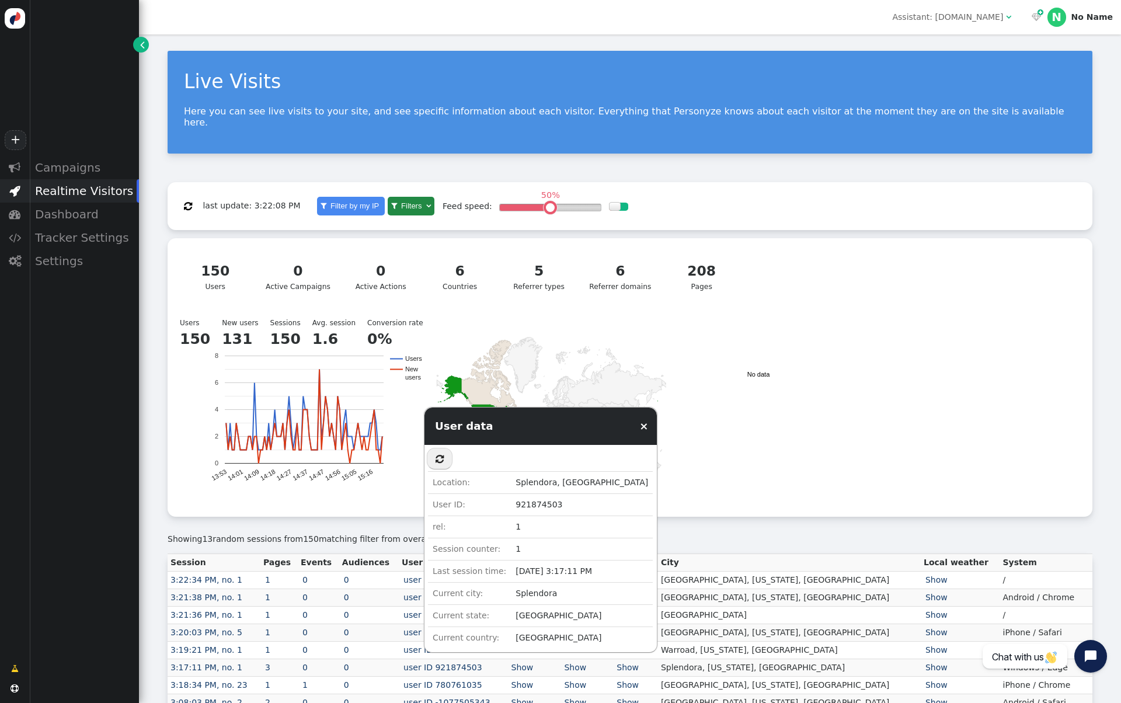
click at [461, 698] on link "user ID -1077505343" at bounding box center [447, 702] width 90 height 9
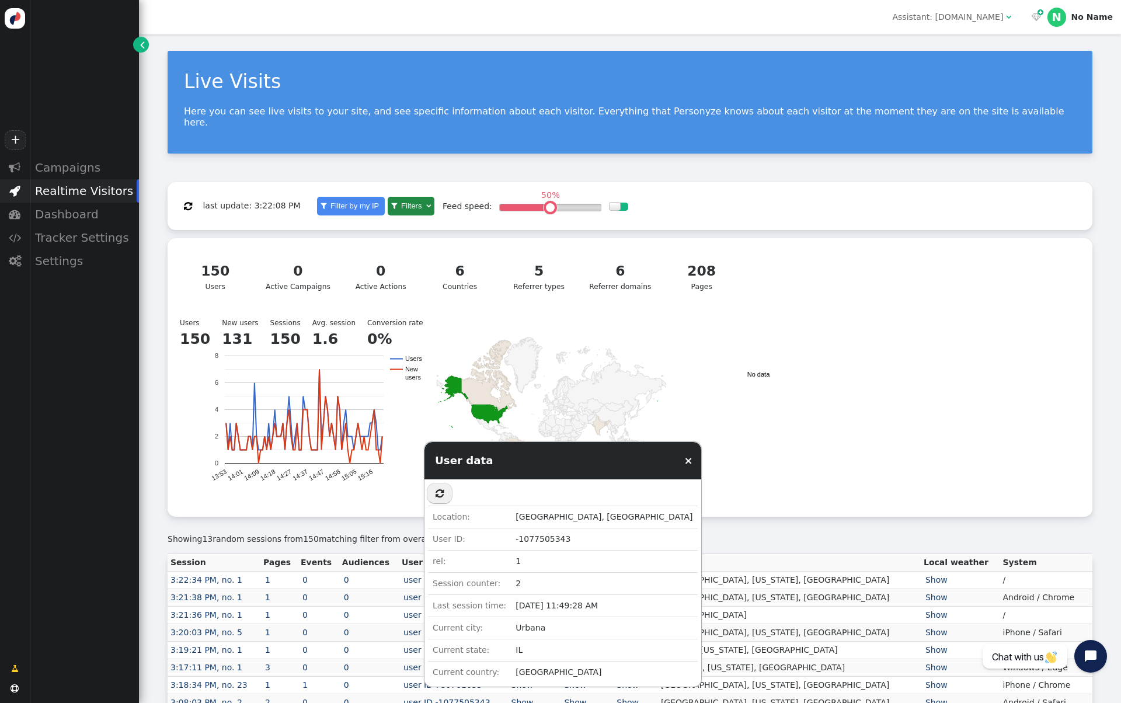
click at [432, 664] on td "Current country:" at bounding box center [469, 673] width 83 height 22
click at [399, 630] on td "0" at bounding box center [369, 633] width 60 height 18
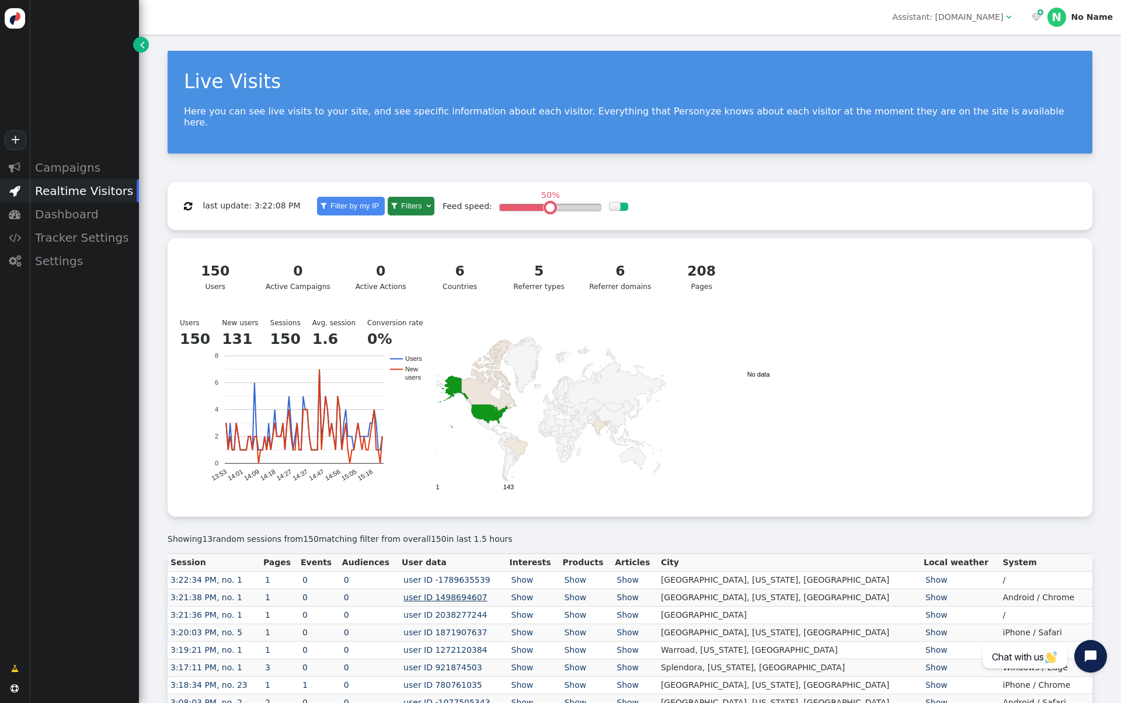
click at [481, 593] on link "user ID 1498694607" at bounding box center [445, 597] width 87 height 9
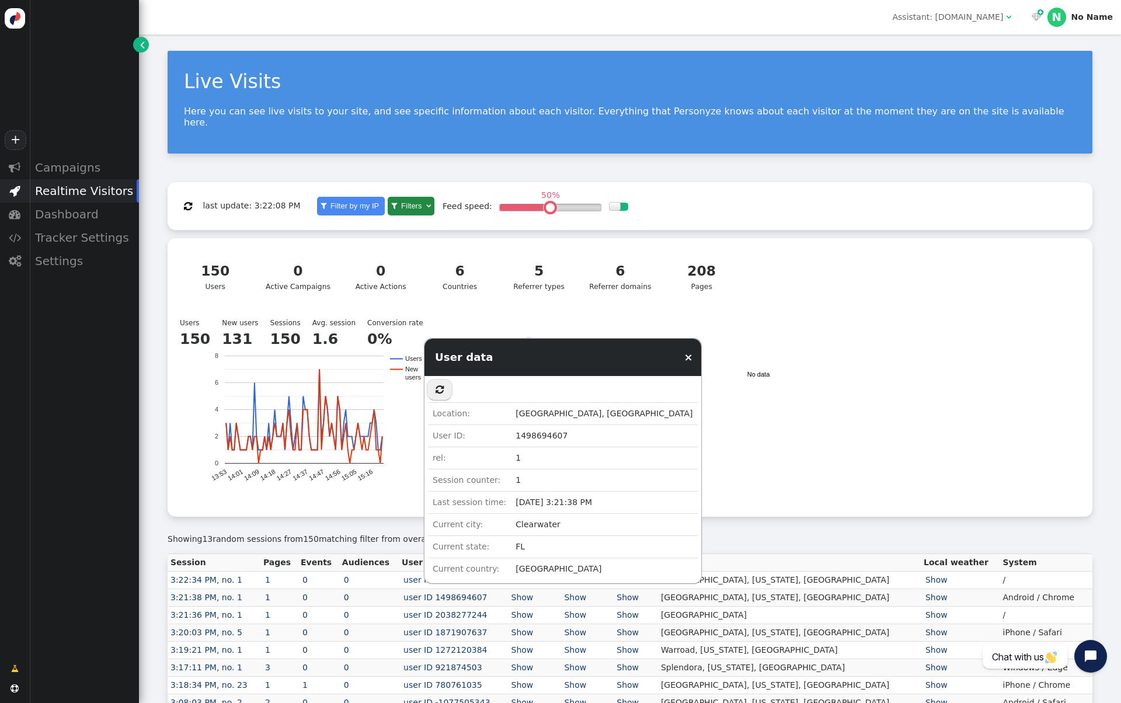
click at [399, 577] on td "0" at bounding box center [369, 581] width 60 height 18
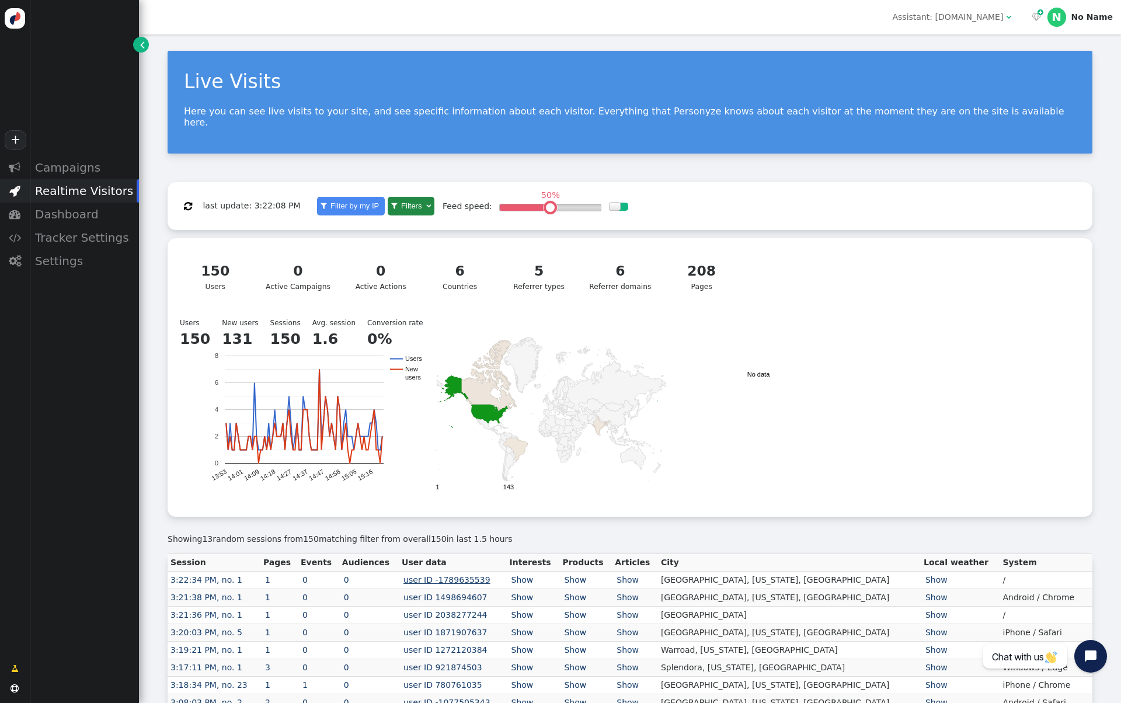
click at [464, 575] on link "user ID -1789635539" at bounding box center [447, 579] width 90 height 9
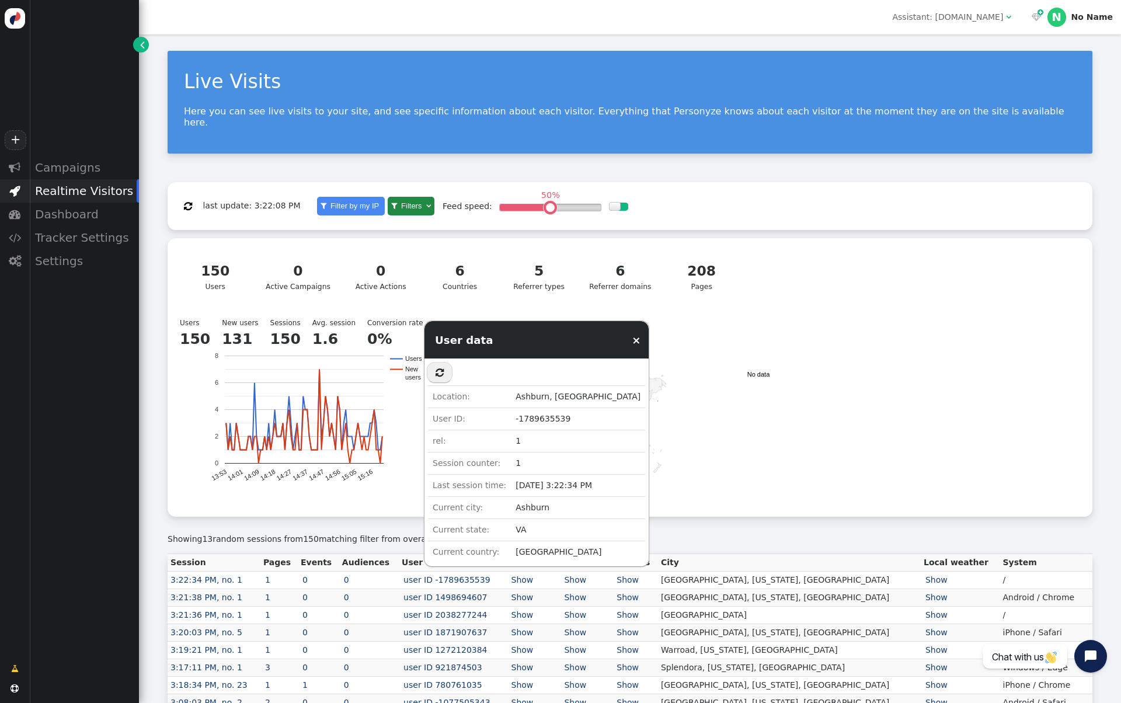
click at [612, 572] on td "Show" at bounding box center [586, 581] width 53 height 18
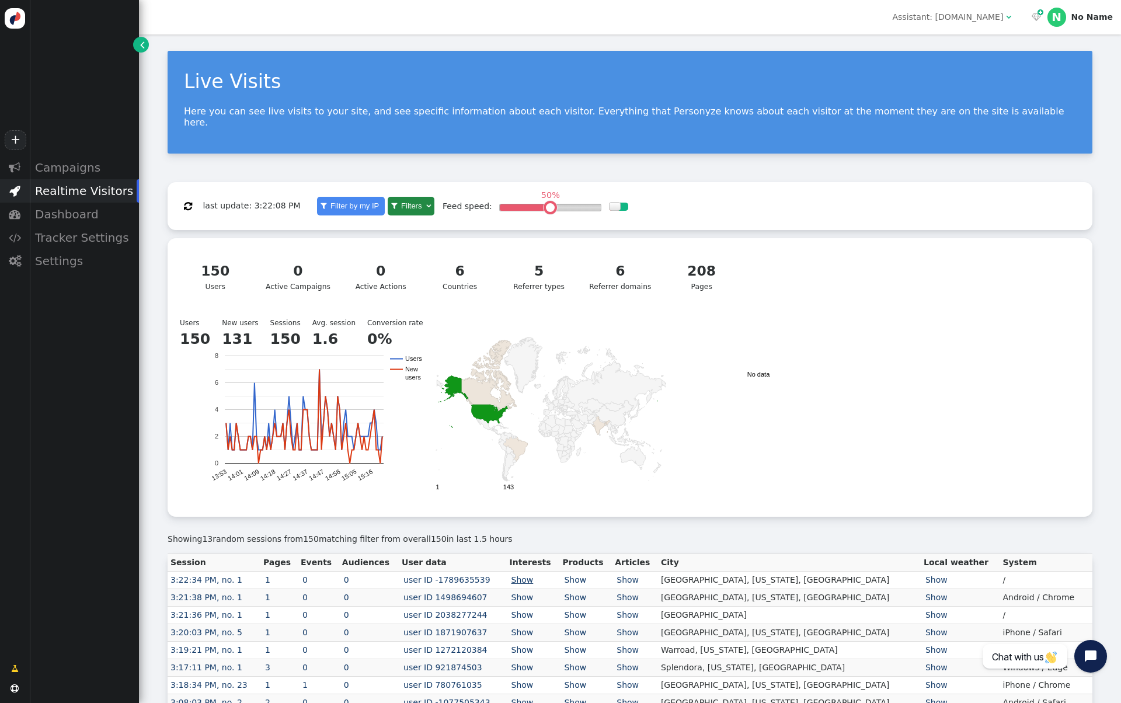
click at [536, 575] on link "Show" at bounding box center [523, 579] width 26 height 9
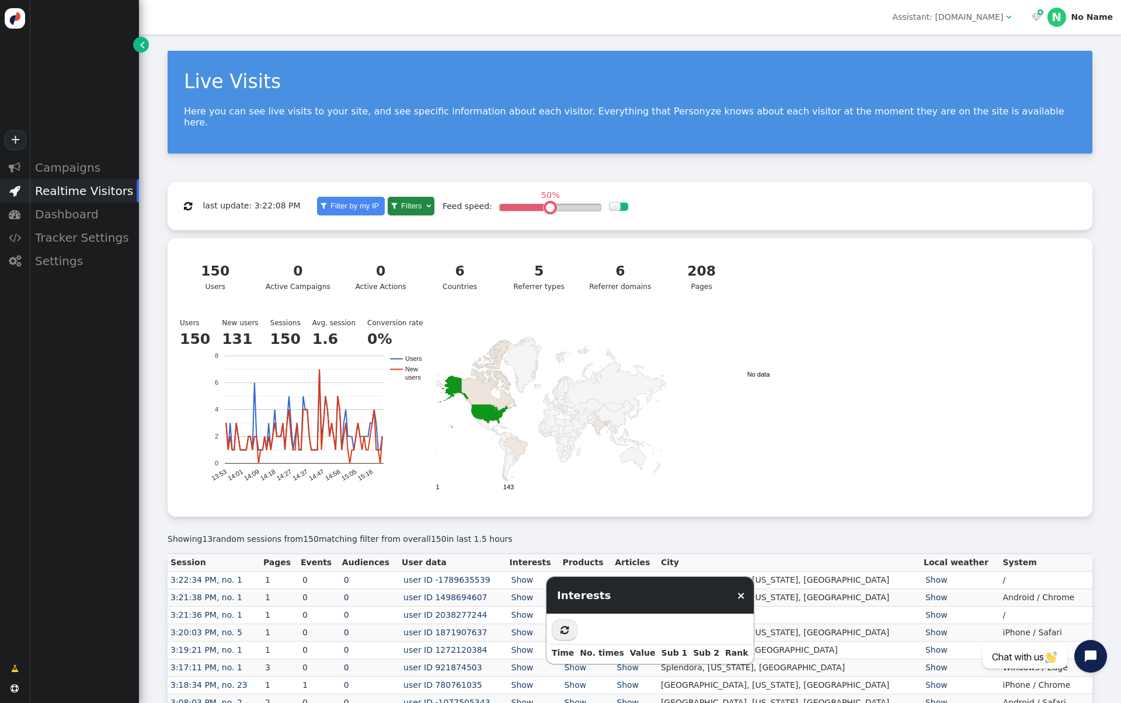
click at [588, 575] on link "Show" at bounding box center [575, 579] width 26 height 9
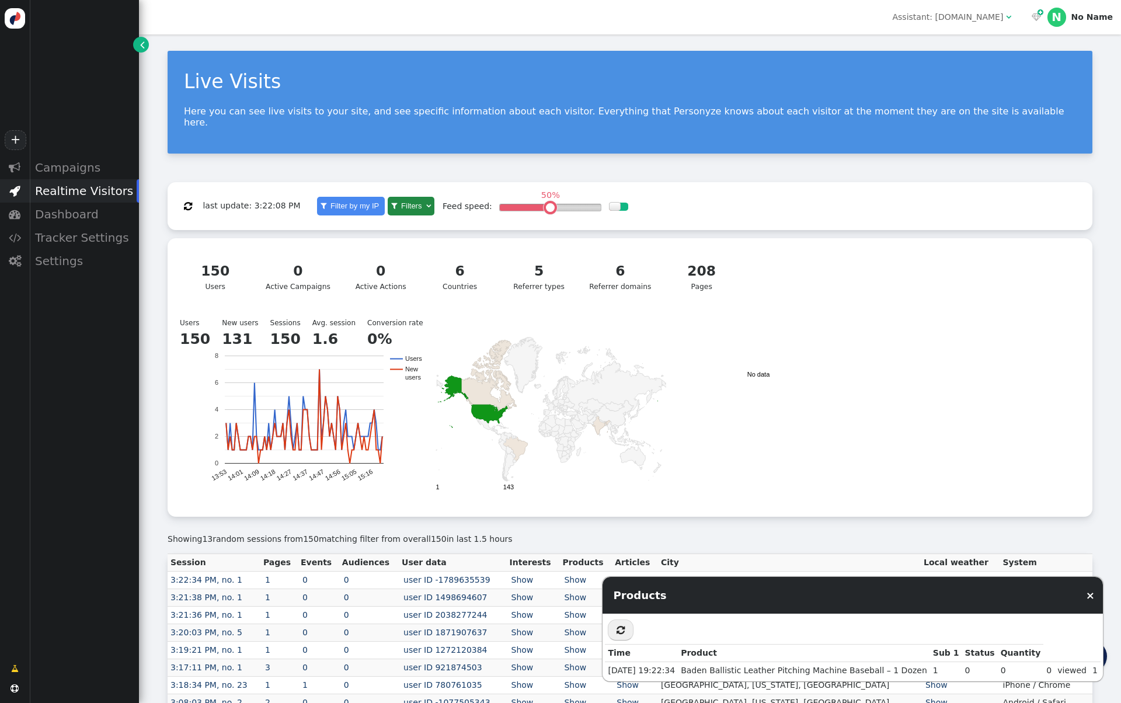
click at [560, 624] on td "Show" at bounding box center [533, 633] width 53 height 18
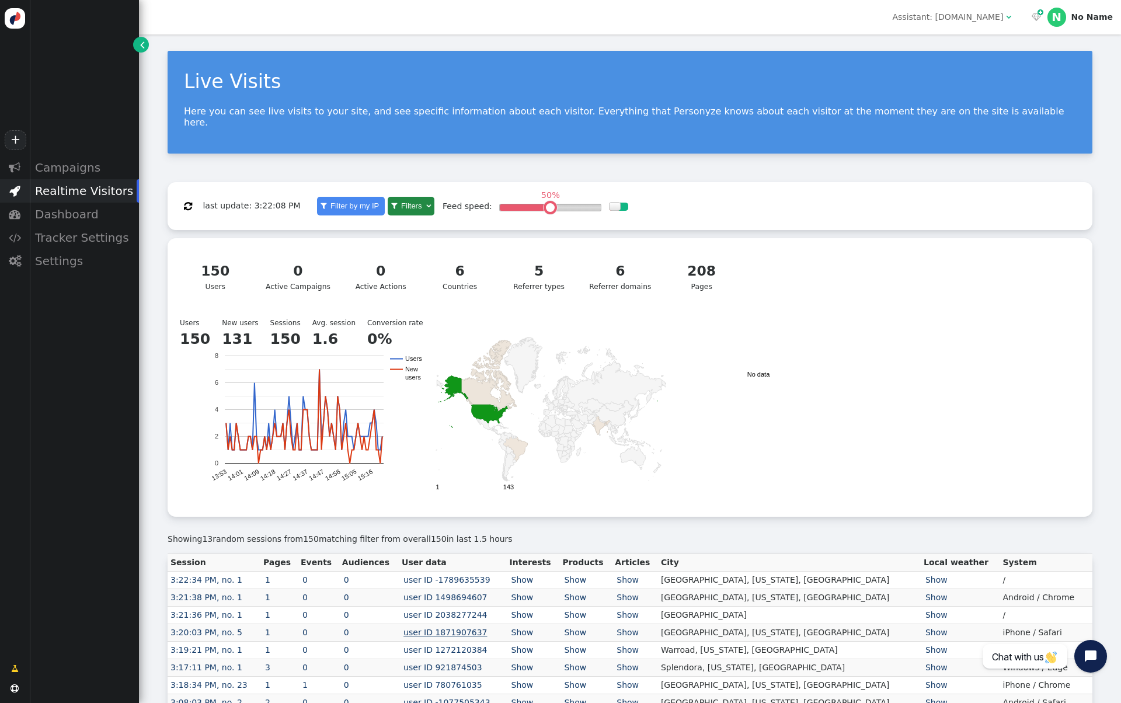
click at [473, 628] on link "user ID 1871907637" at bounding box center [445, 632] width 87 height 9
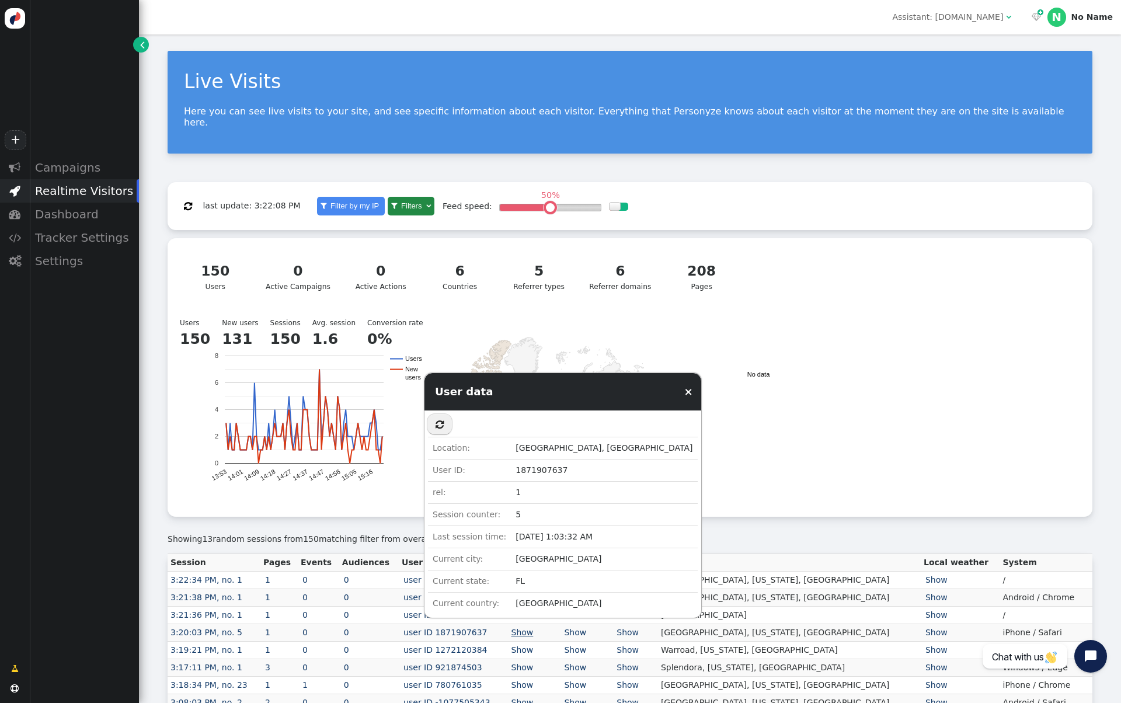
click at [536, 628] on link "Show" at bounding box center [523, 632] width 26 height 9
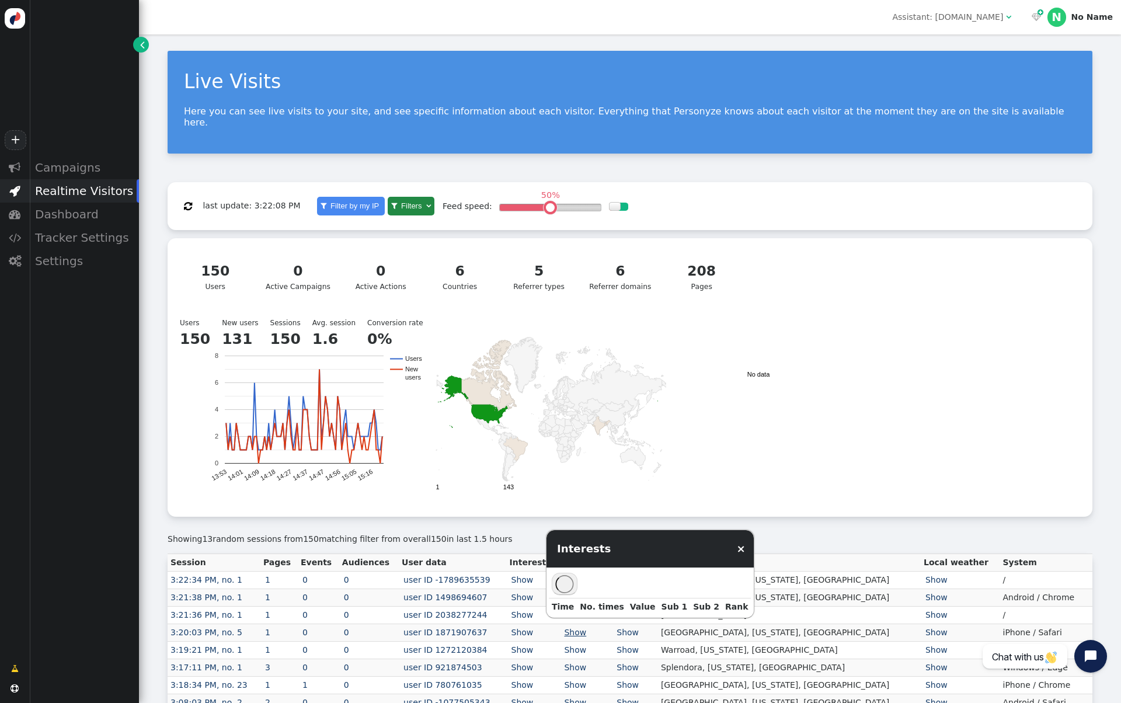
click at [588, 628] on link "Show" at bounding box center [575, 632] width 26 height 9
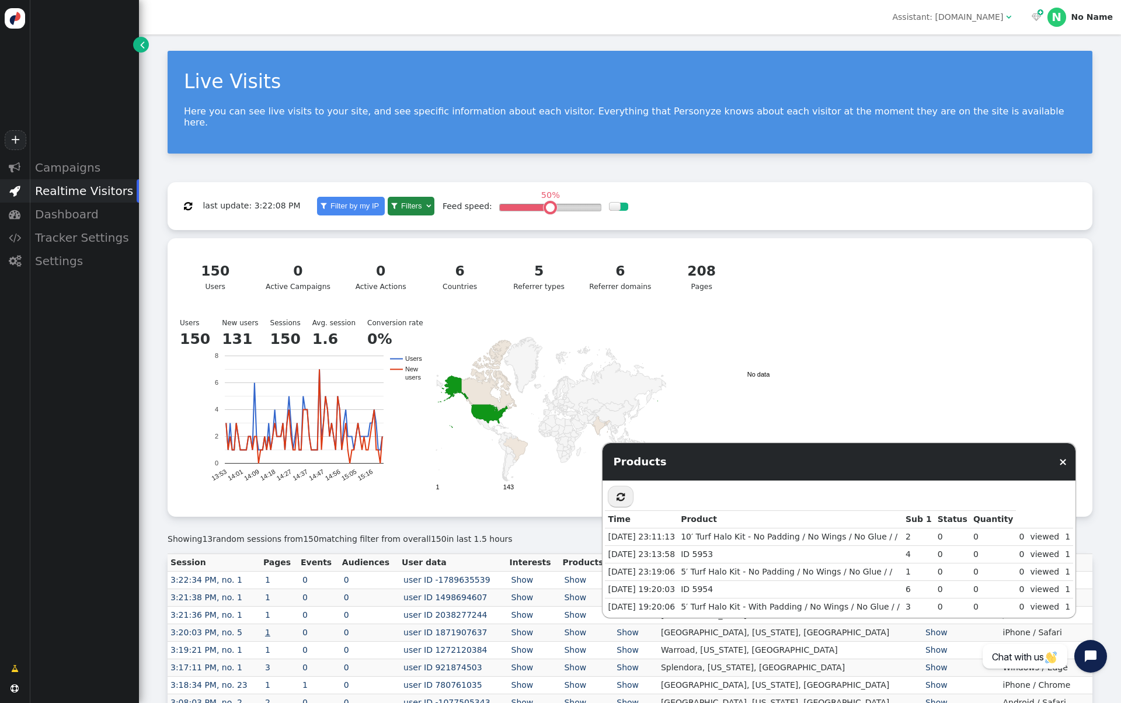
click at [272, 628] on link "1" at bounding box center [267, 632] width 9 height 9
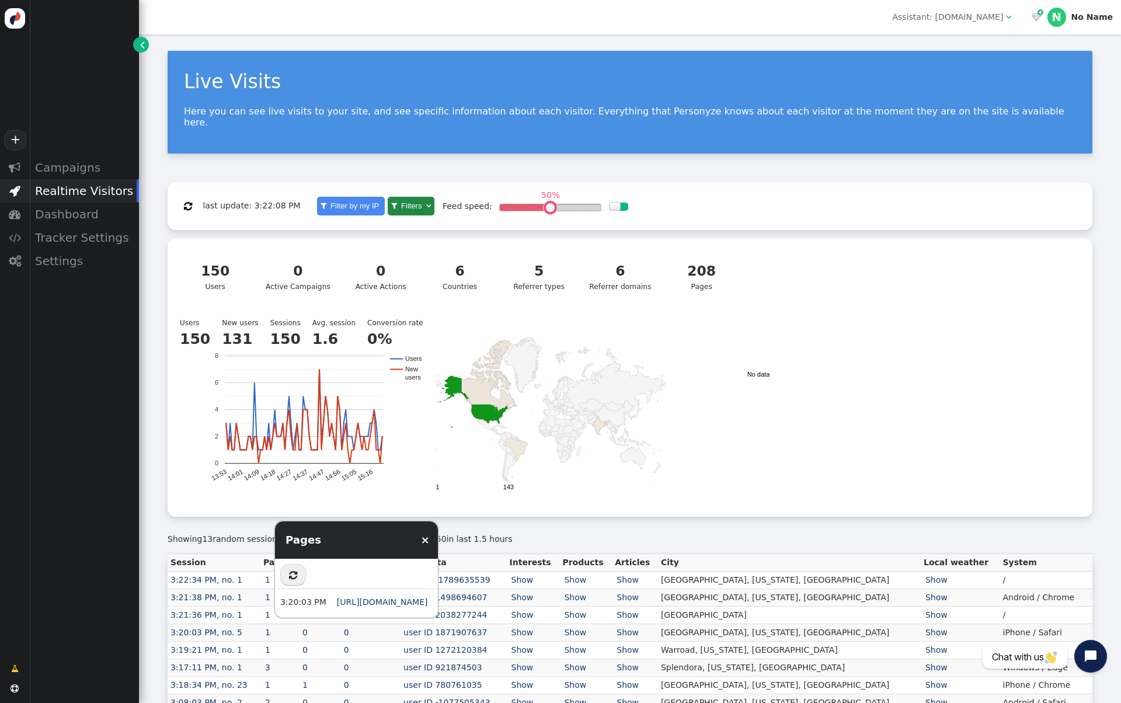
click at [652, 522] on div "Showing 13 random sessions from 150 matching filter from overall 150 in last 1.…" at bounding box center [630, 535] width 925 height 37
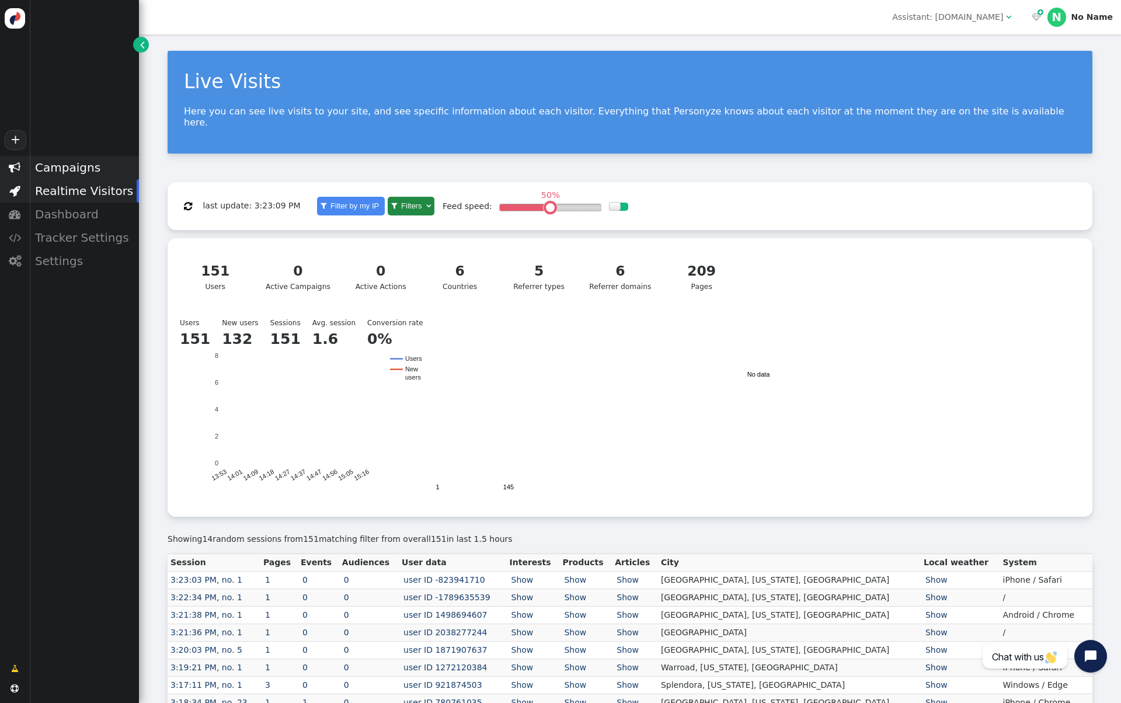
click at [62, 169] on div "Campaigns" at bounding box center [84, 167] width 110 height 23
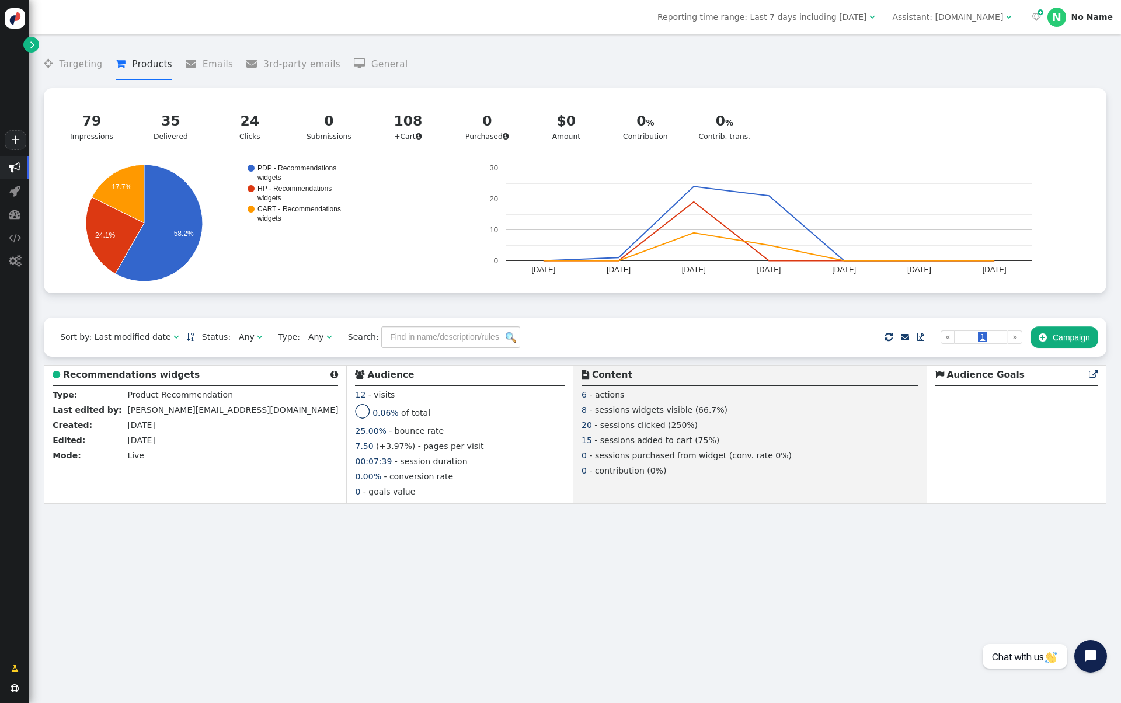
click at [30, 43] on span "" at bounding box center [32, 45] width 5 height 12
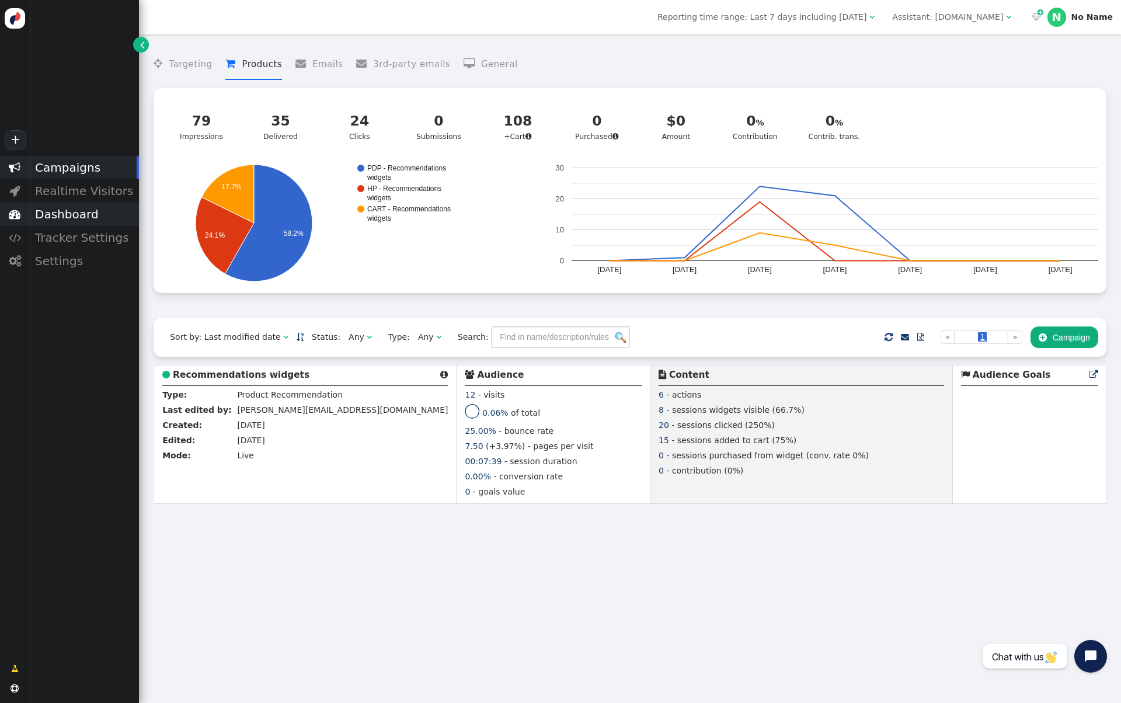
click at [93, 209] on div "Dashboard" at bounding box center [84, 214] width 110 height 23
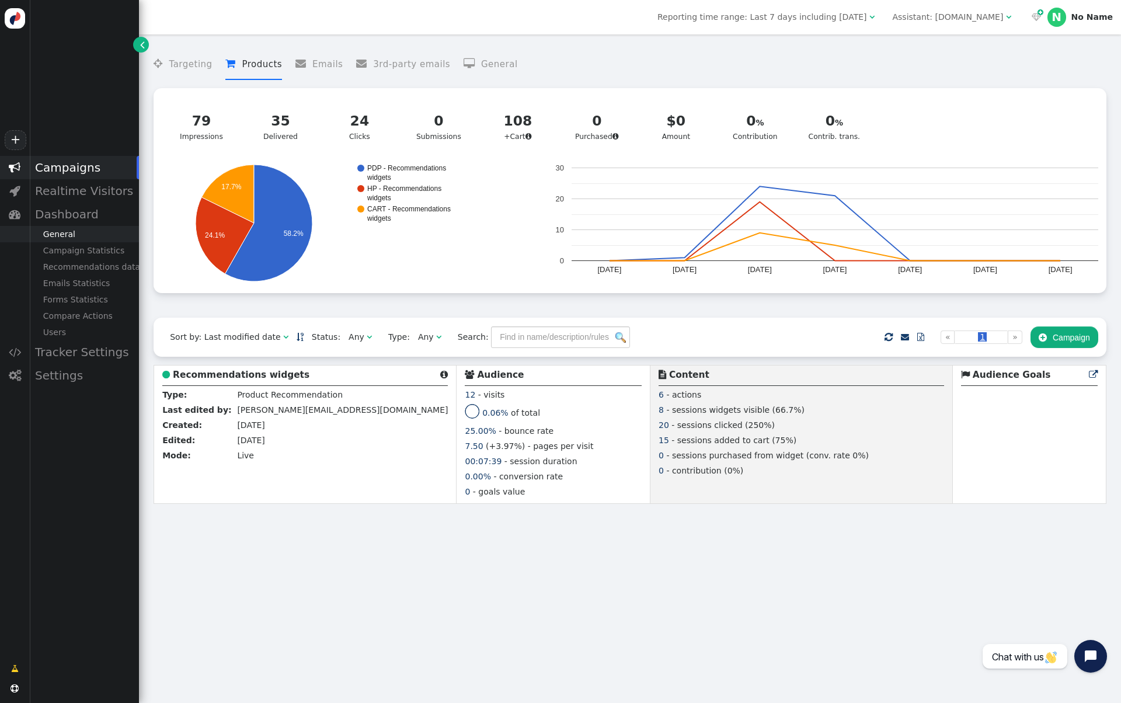
click at [93, 239] on div "General" at bounding box center [84, 234] width 110 height 16
